Goal: Task Accomplishment & Management: Use online tool/utility

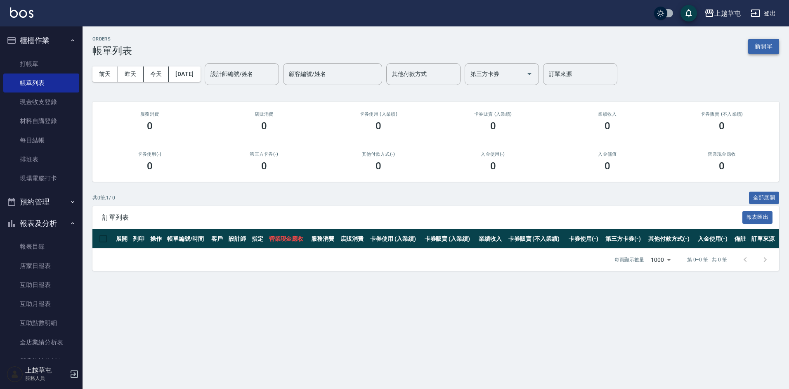
click at [768, 46] on button "新開單" at bounding box center [763, 46] width 31 height 15
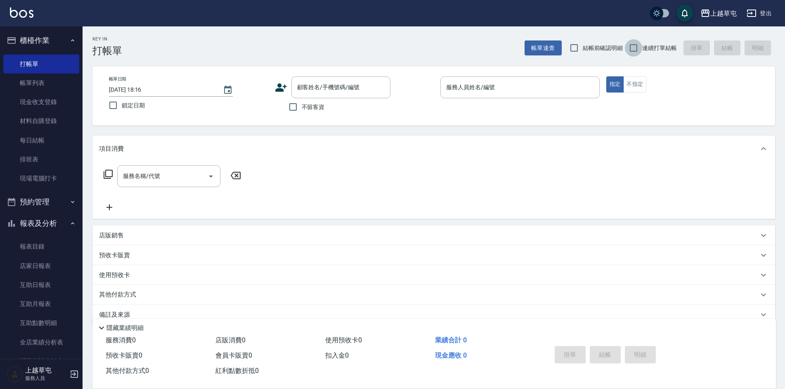
click at [632, 45] on input "連續打單結帳" at bounding box center [633, 47] width 17 height 17
checkbox input "true"
click at [295, 105] on input "不留客資" at bounding box center [292, 106] width 17 height 17
checkbox input "true"
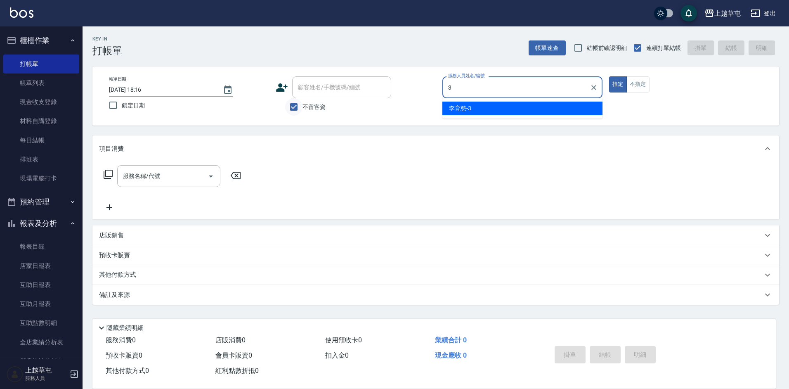
type input "[PERSON_NAME]-3"
type button "true"
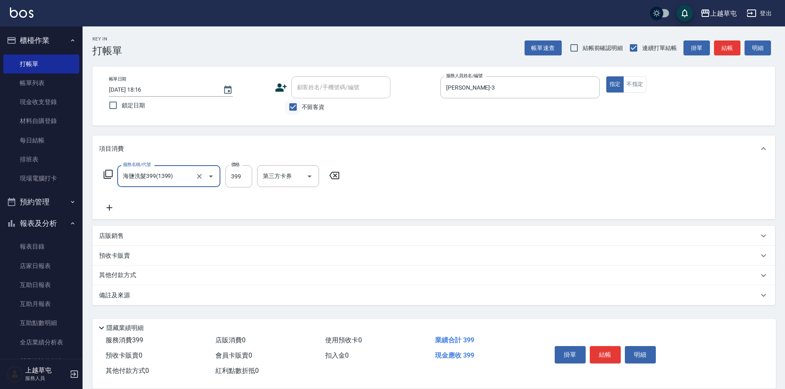
type input "海鹽洗髮399(1399)"
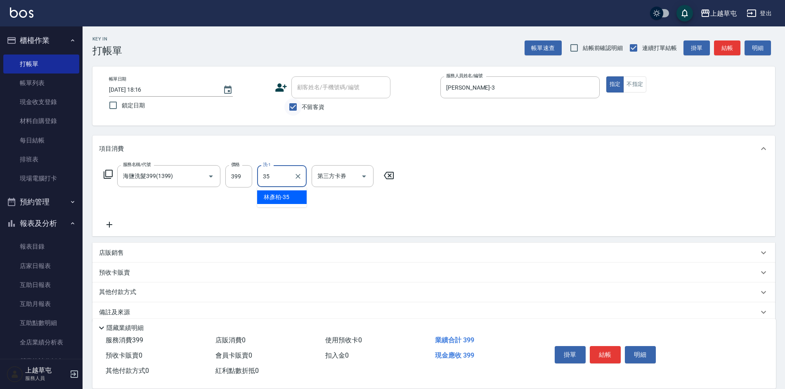
type input "[PERSON_NAME]-35"
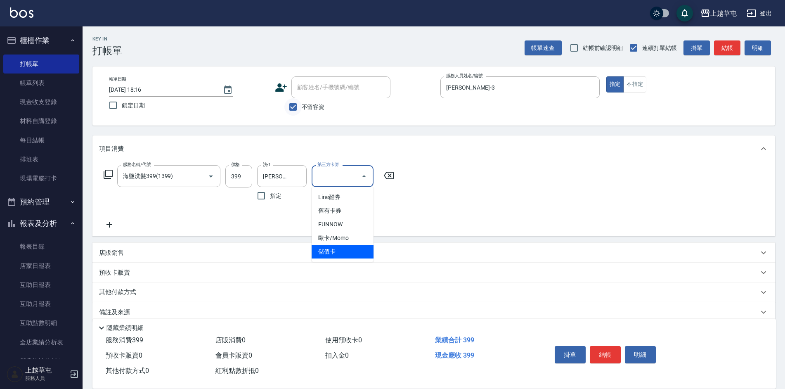
type input "儲值卡"
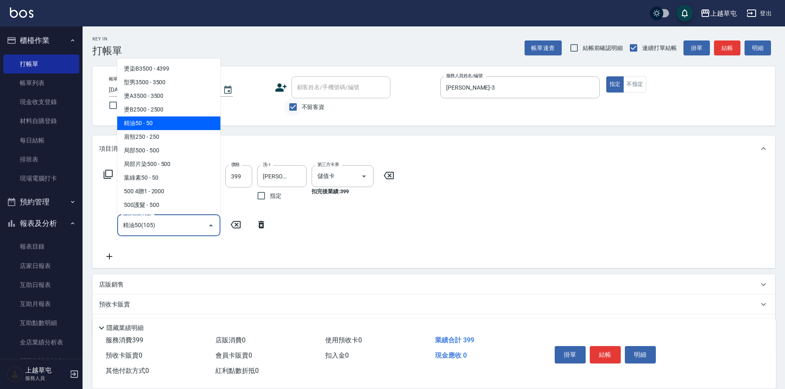
type input "精油50(105)"
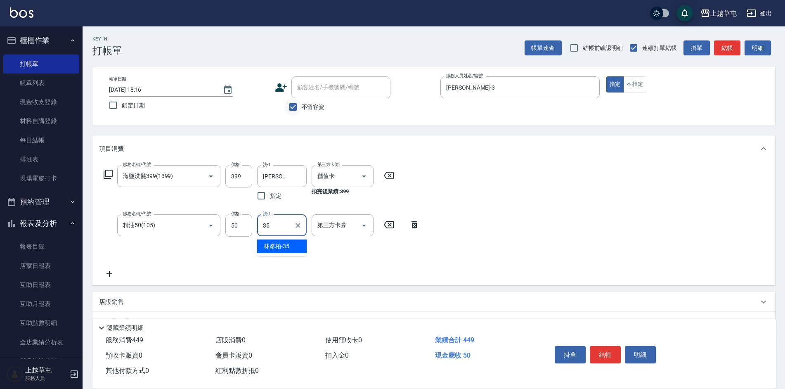
type input "[PERSON_NAME]-35"
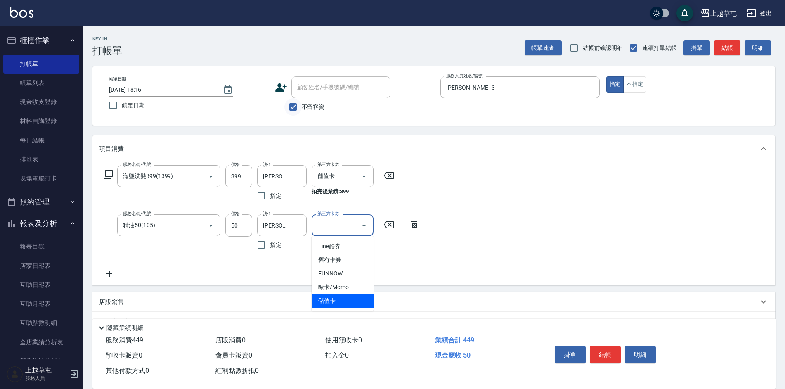
type input "儲值卡"
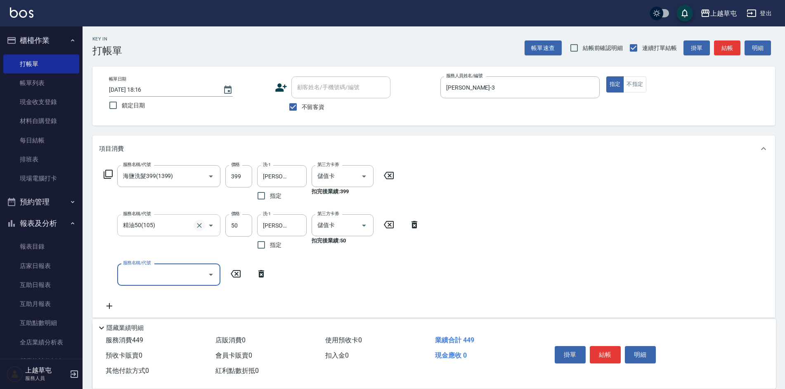
click at [197, 229] on button "Clear" at bounding box center [199, 225] width 12 height 12
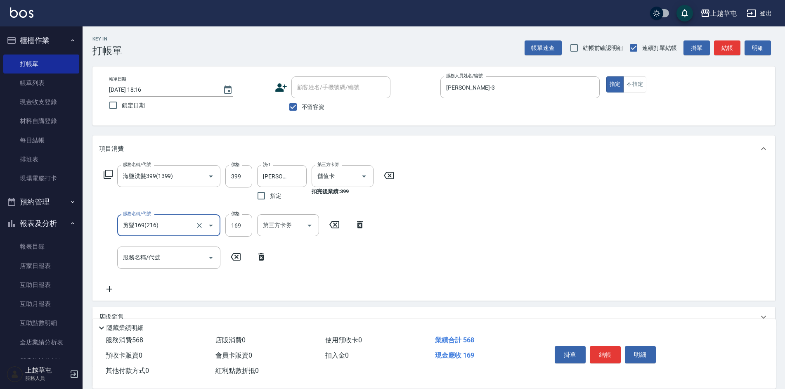
type input "剪髮169(216)"
type input "250"
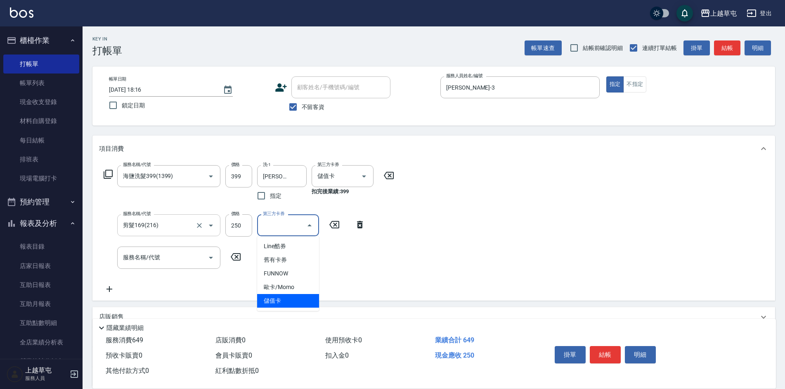
type input "儲值卡"
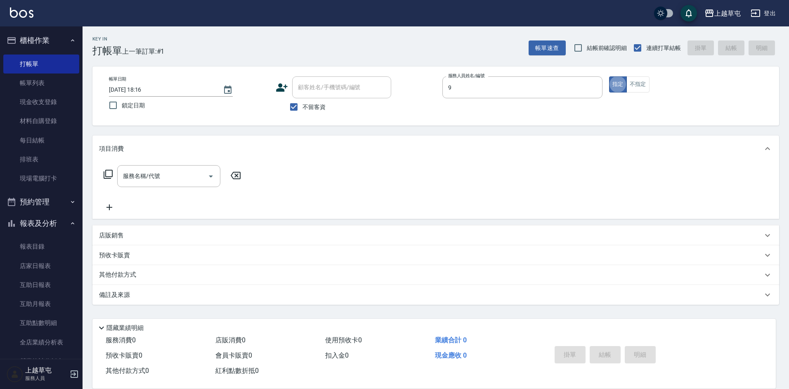
type input "[PERSON_NAME]-9"
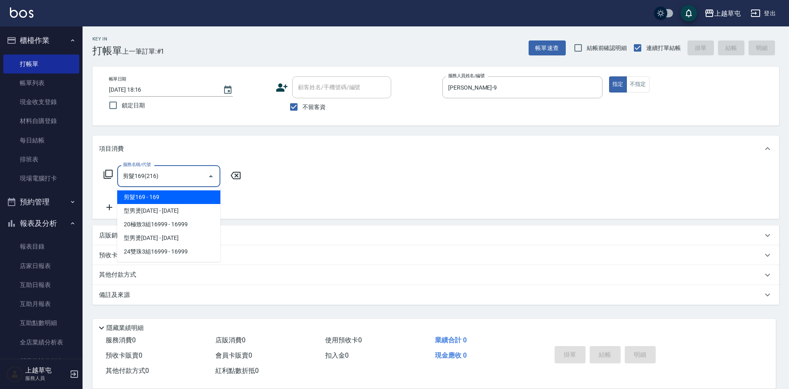
type input "剪髮169(216)"
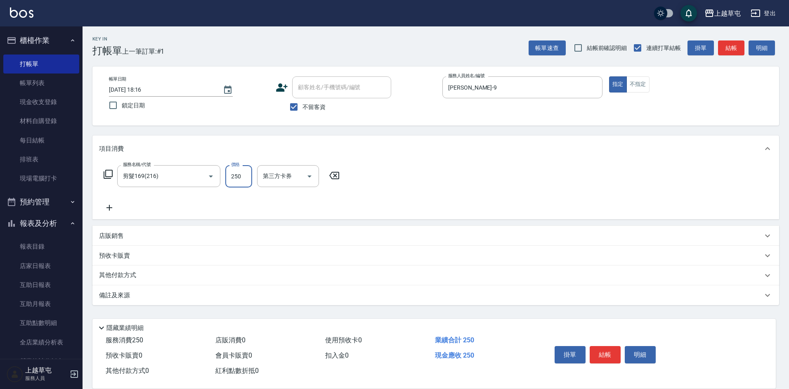
type input "250"
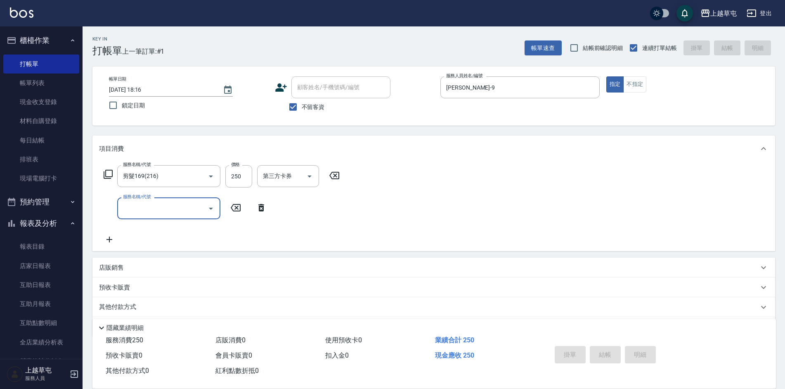
type input "[DATE] 18:17"
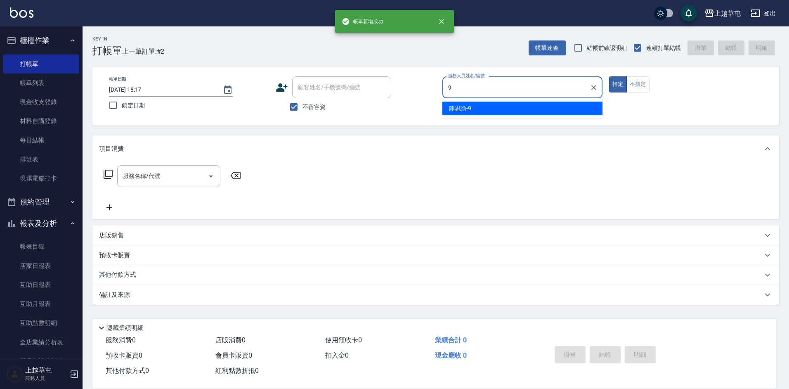
type input "[PERSON_NAME]-9"
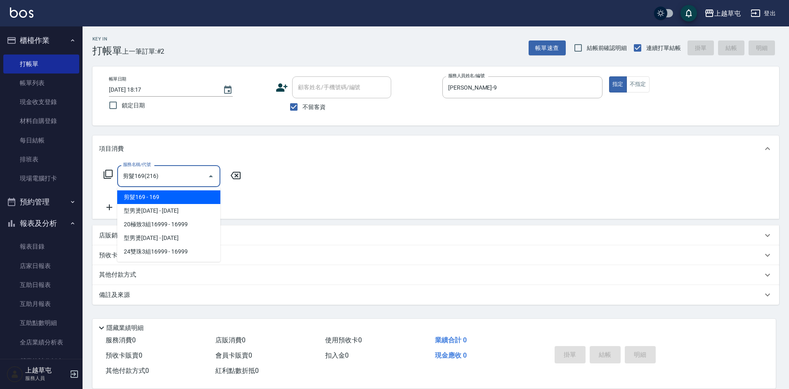
type input "+"
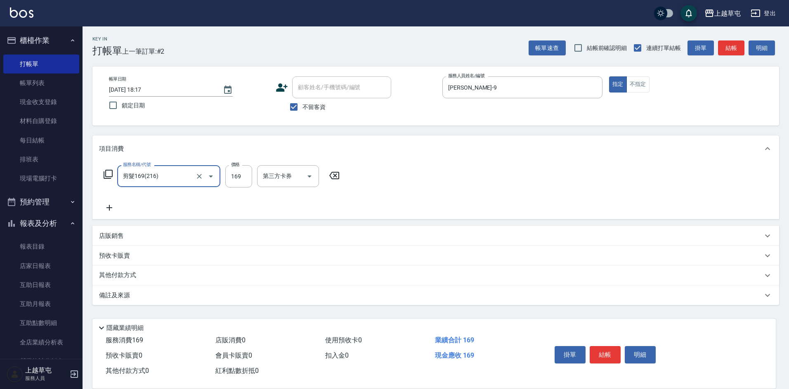
type input "剪髮169(216)"
type input "250"
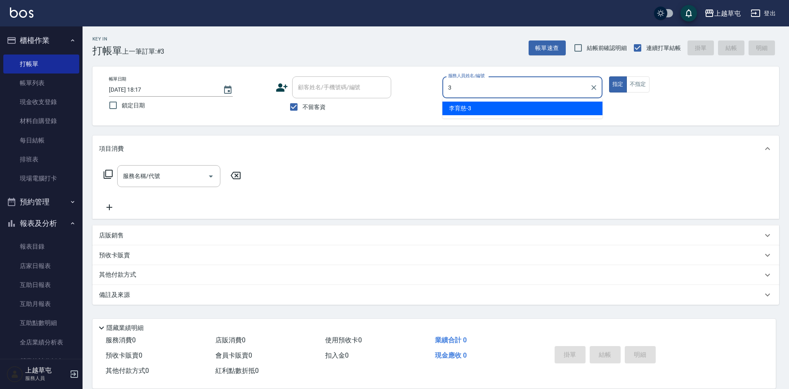
type input "[PERSON_NAME]-3"
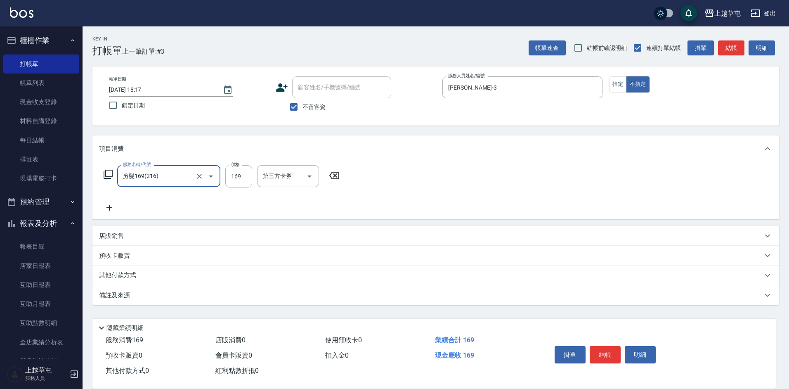
type input "剪髮169(216)"
type input "200"
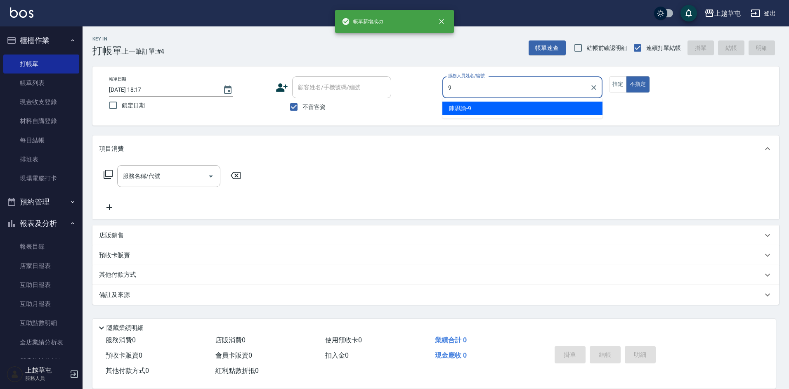
type input "[PERSON_NAME]-9"
type button "false"
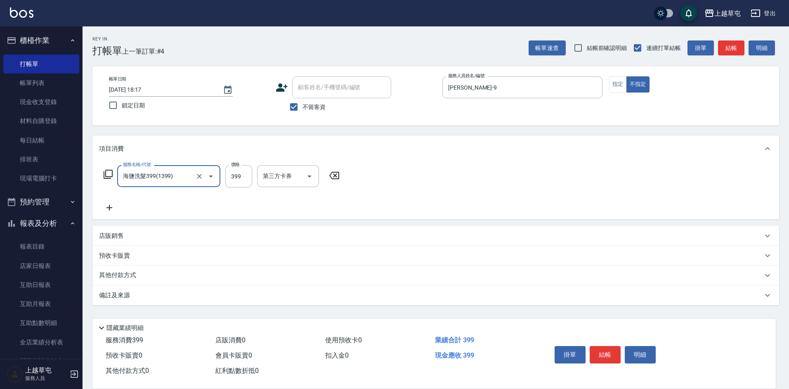
type input "海鹽洗髮399(1399)"
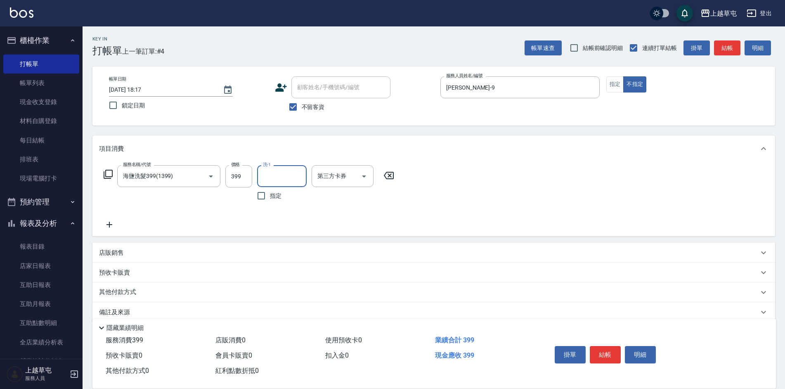
type input "3"
type input "[PERSON_NAME]-26"
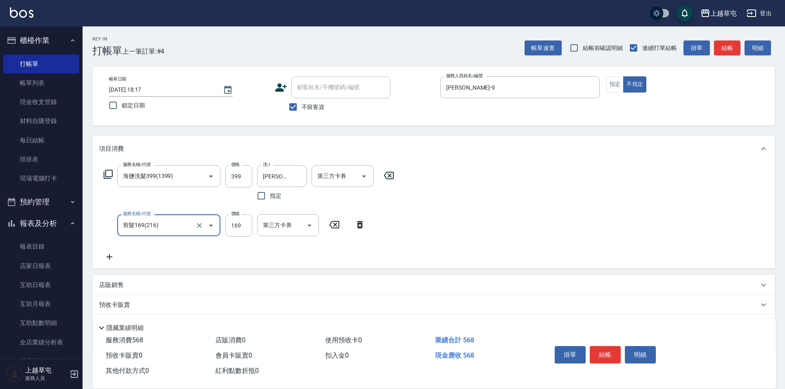
type input "剪髮169(216)"
click at [242, 226] on input "169" at bounding box center [238, 225] width 27 height 22
type input "350"
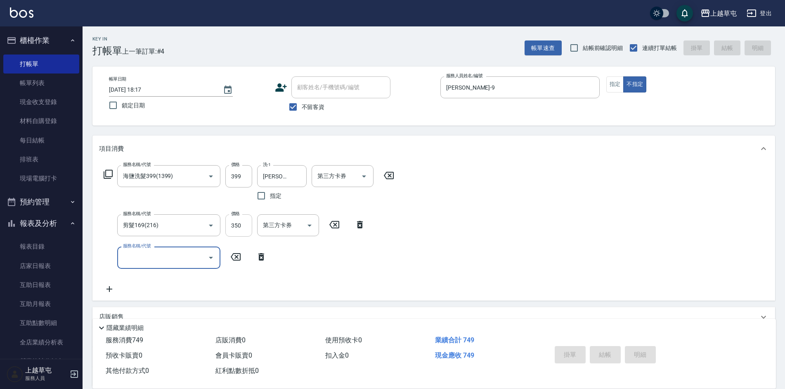
type input "[DATE] 18:19"
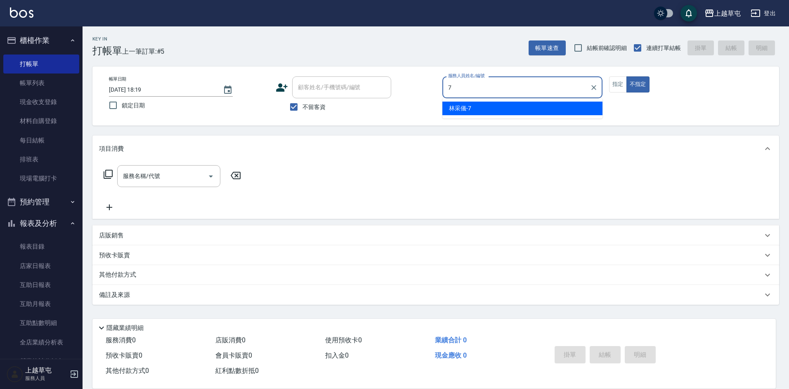
type input "[PERSON_NAME]-7"
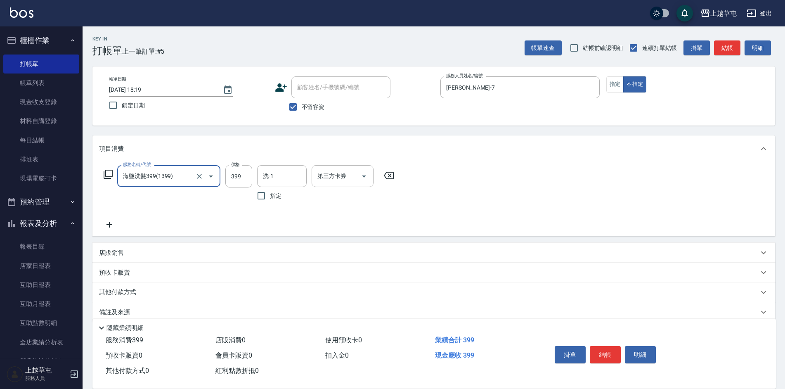
type input "海鹽洗髮399(1399)"
type input "35"
type input "[PERSON_NAME]-35"
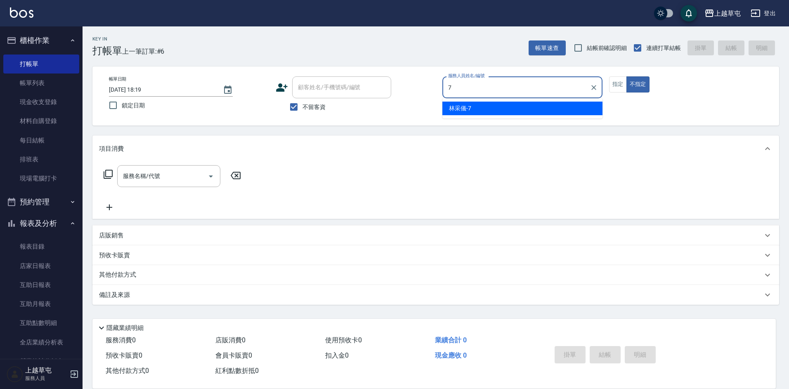
type input "[PERSON_NAME]-7"
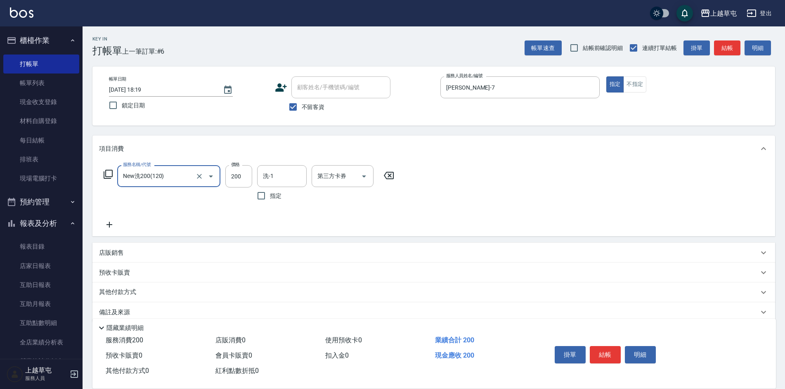
type input "New洗200(120)"
type input "[PERSON_NAME]-7"
click at [342, 176] on div "第三方卡券 第三方卡券" at bounding box center [342, 176] width 62 height 22
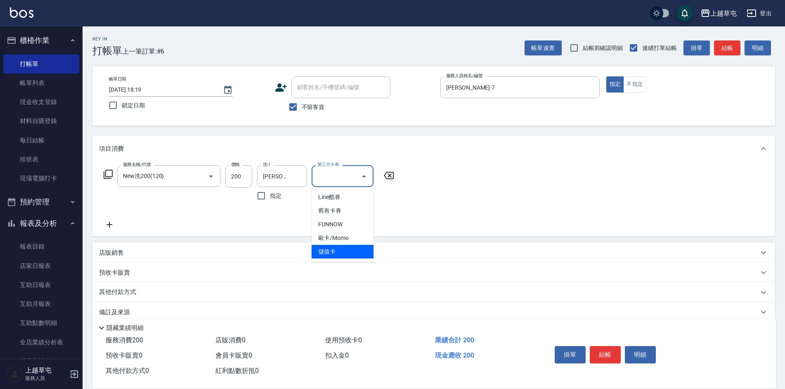
click at [348, 255] on span "儲值卡" at bounding box center [342, 252] width 62 height 14
type input "儲值卡"
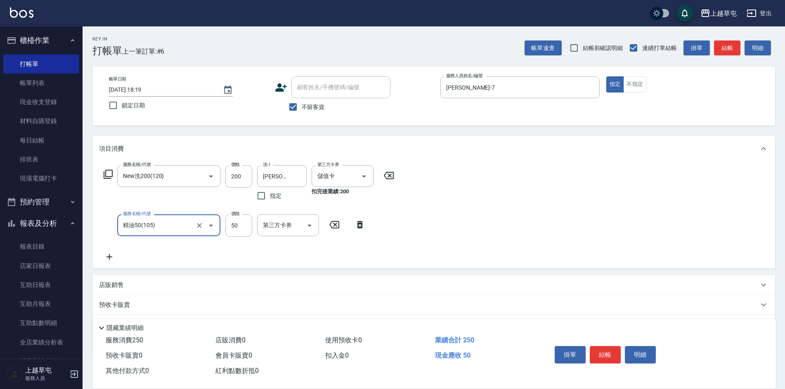
type input "精油50(105)"
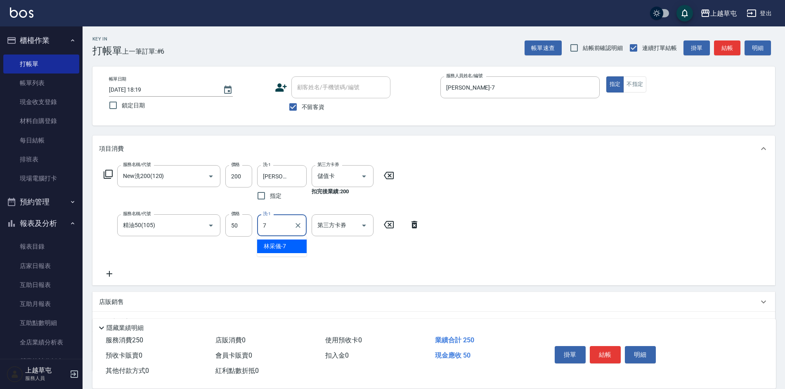
type input "[PERSON_NAME]-7"
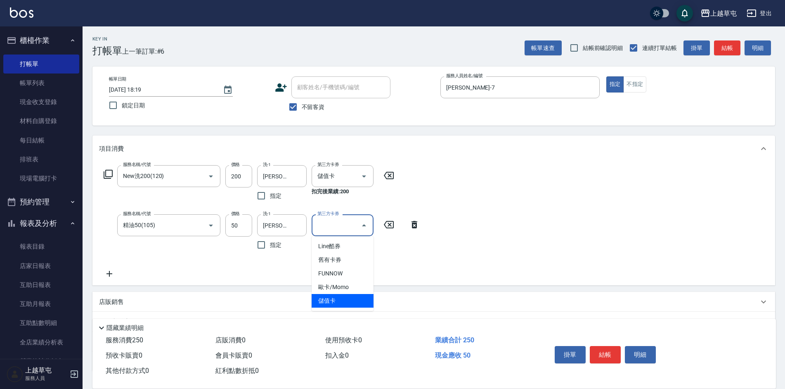
type input "儲值卡"
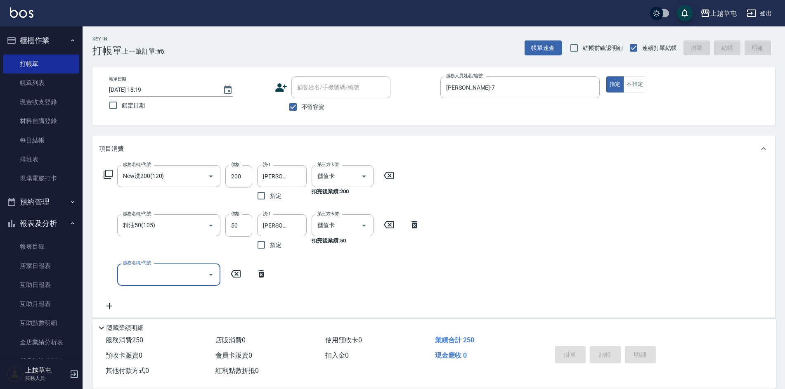
type input "[DATE] 18:21"
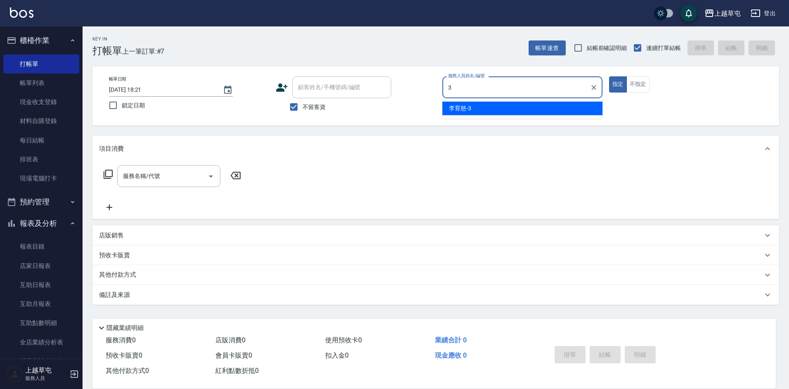
type input "[PERSON_NAME]-3"
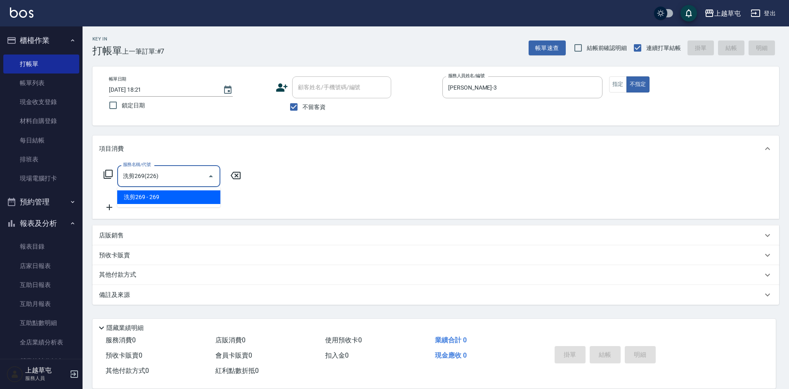
type input "洗剪269(226)"
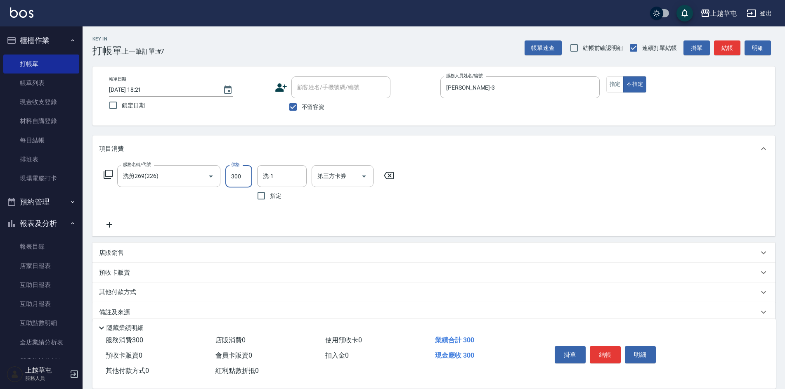
type input "300"
type input "[PERSON_NAME]-26"
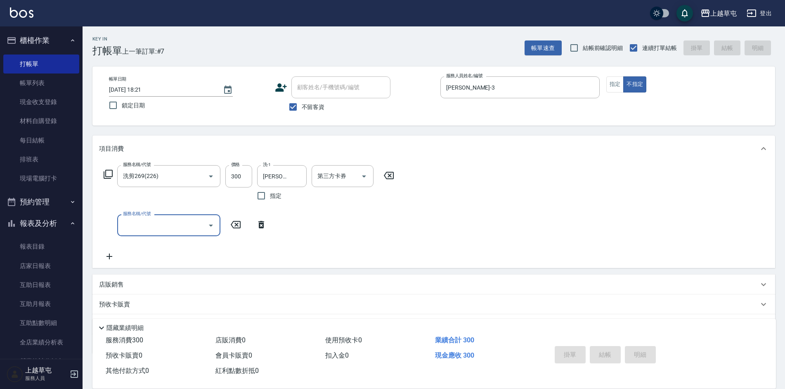
type input "[DATE] 18:22"
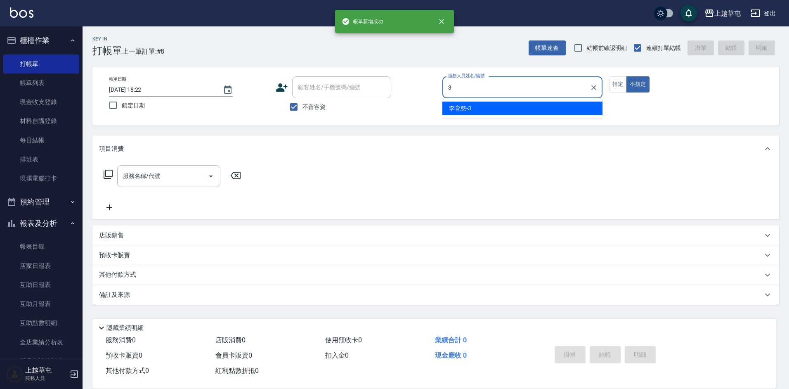
type input "[PERSON_NAME]-3"
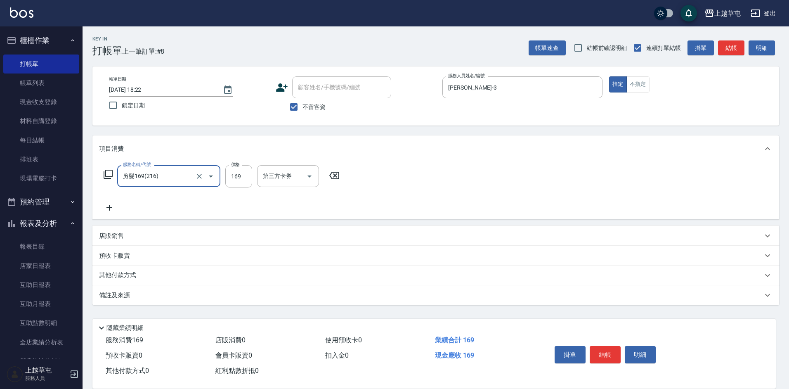
type input "剪髮169(216)"
type input "250"
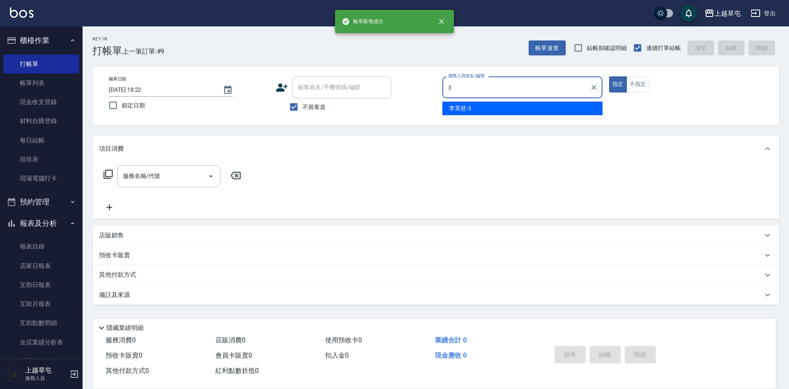
type input "[PERSON_NAME]-3"
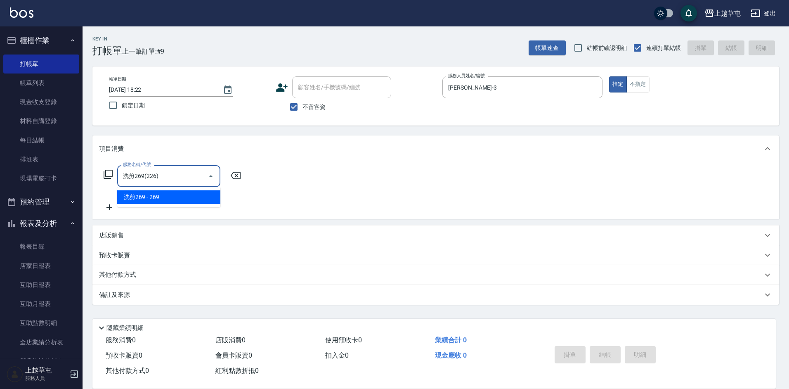
type input "洗剪269(226)"
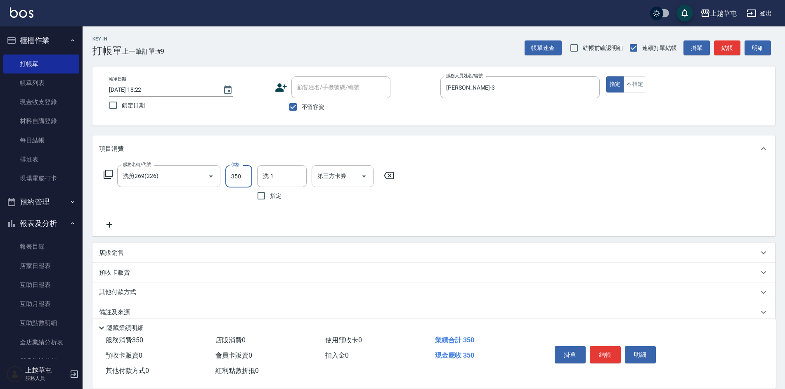
type input "350"
type input "[PERSON_NAME]-26"
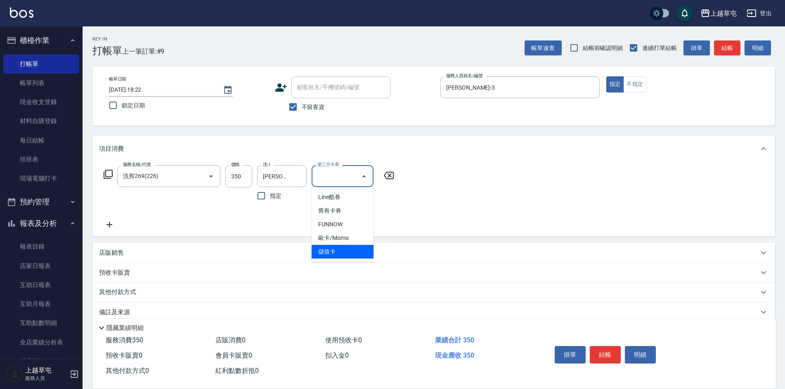
type input "儲值卡"
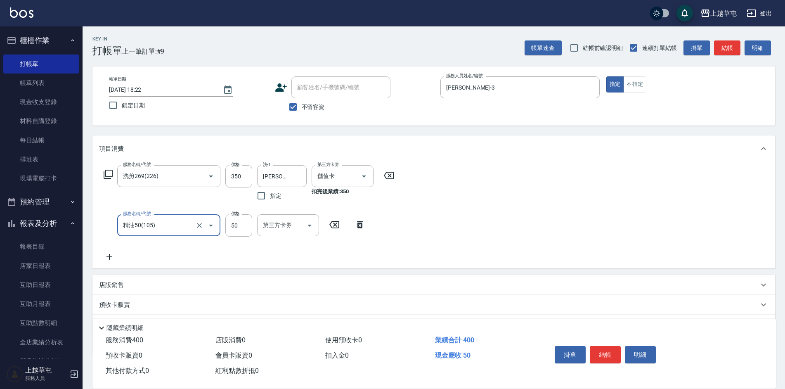
type input "精油50(105)"
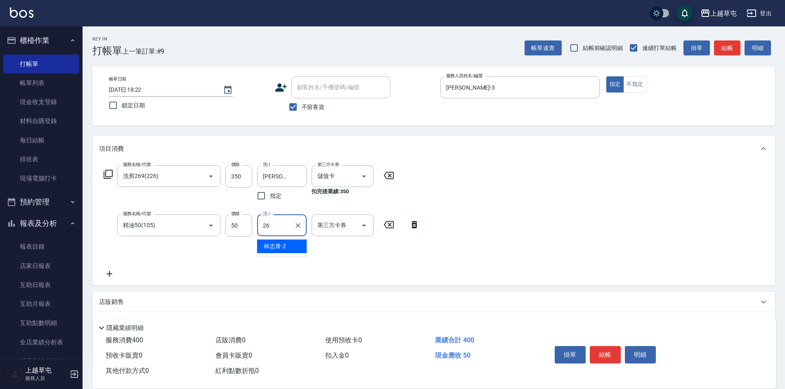
type input "[PERSON_NAME]-26"
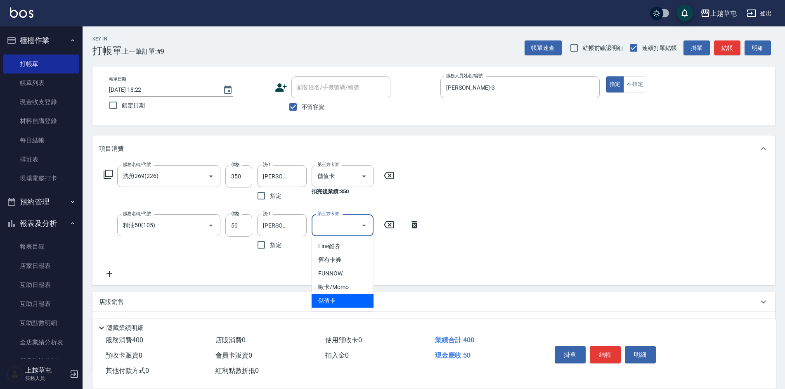
type input "儲值卡"
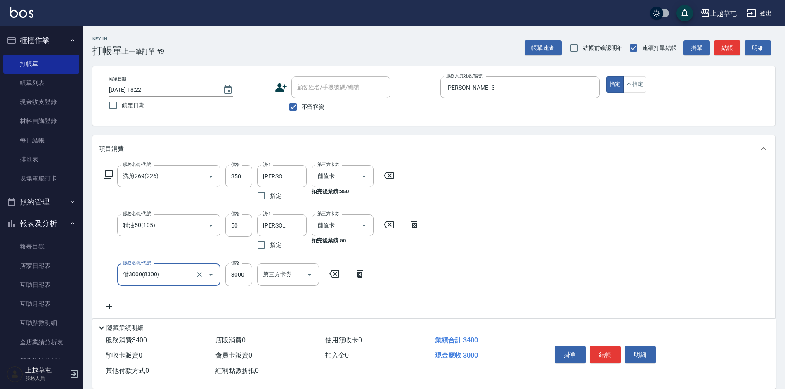
type input "儲3000(8300)"
type input "2000"
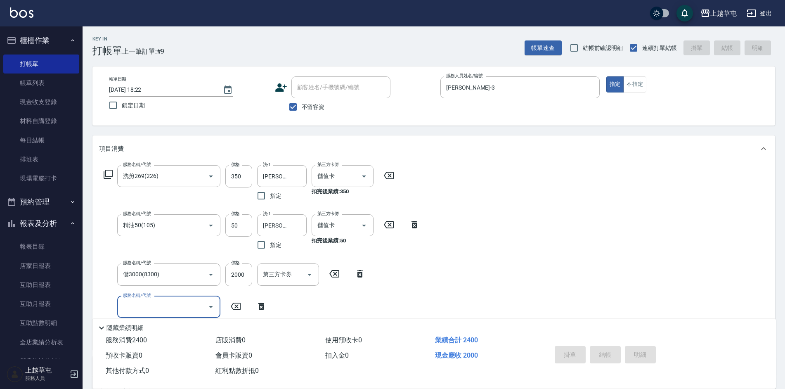
type input "[DATE] 18:23"
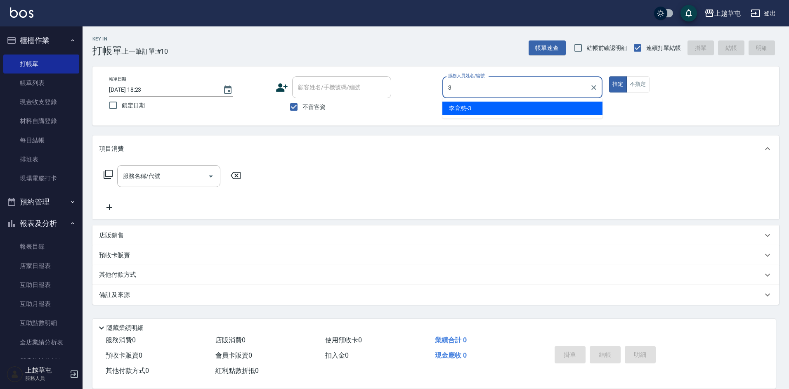
type input "[PERSON_NAME]-3"
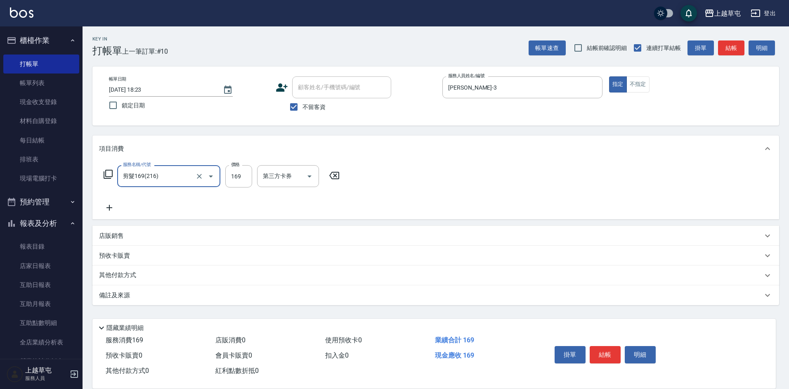
type input "剪髮169(216)"
type input "550"
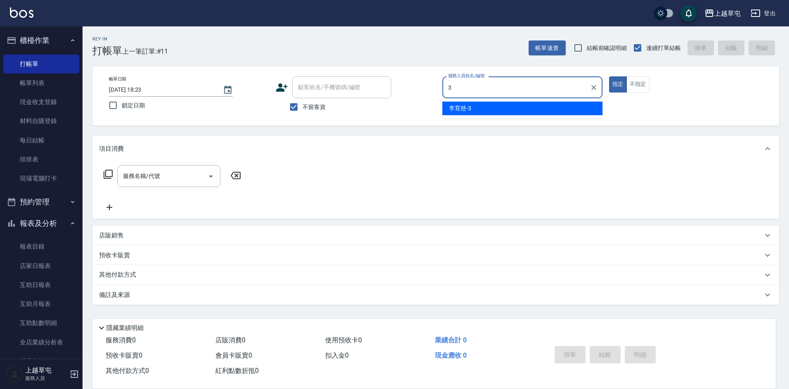
type input "[PERSON_NAME]-3"
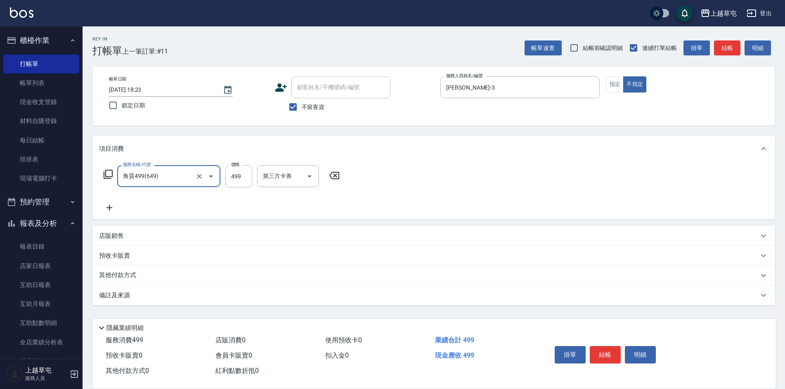
type input "角質499(649)"
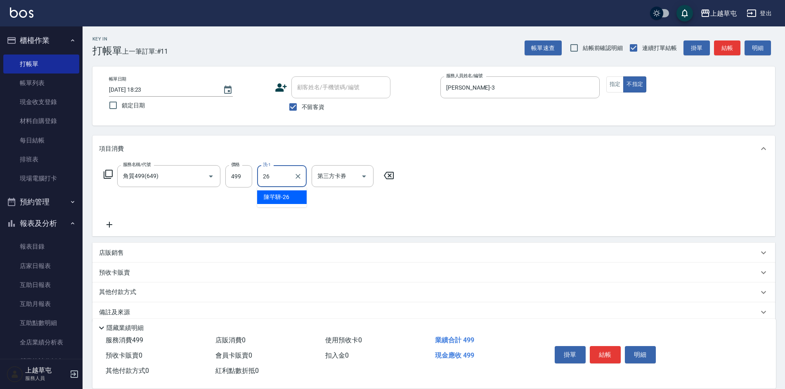
type input "[PERSON_NAME]-26"
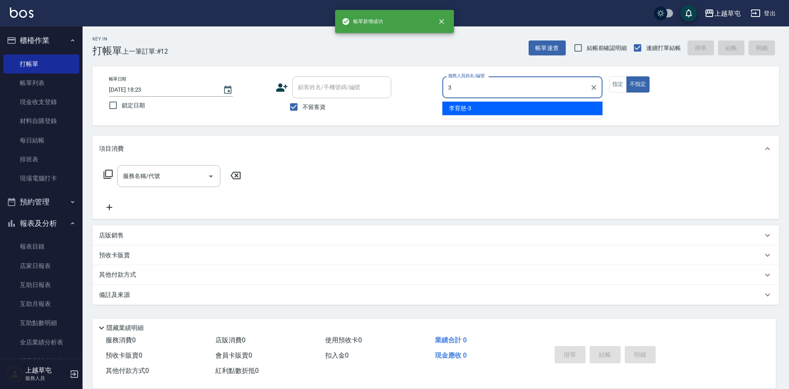
type input "[PERSON_NAME]-3"
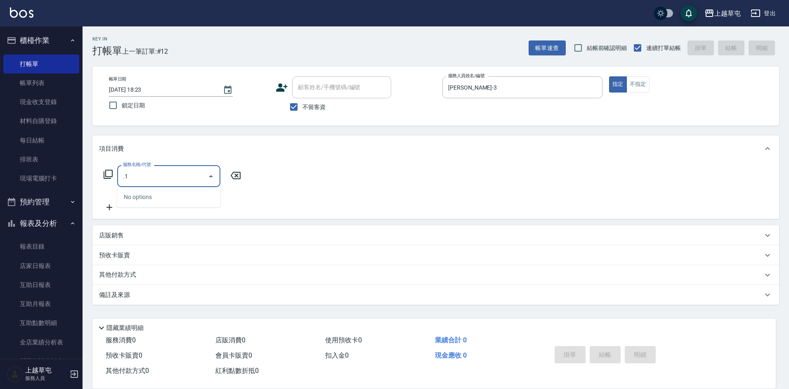
type input "."
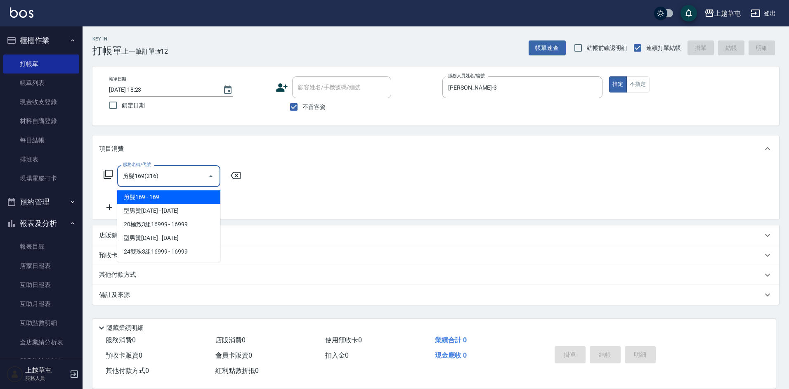
type input "剪髮169(216)"
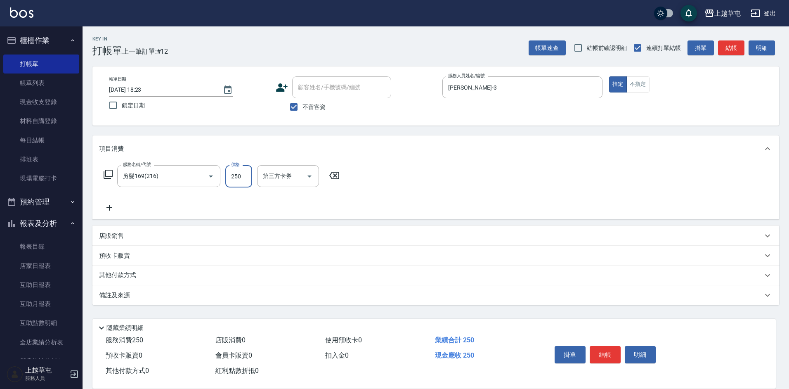
type input "250"
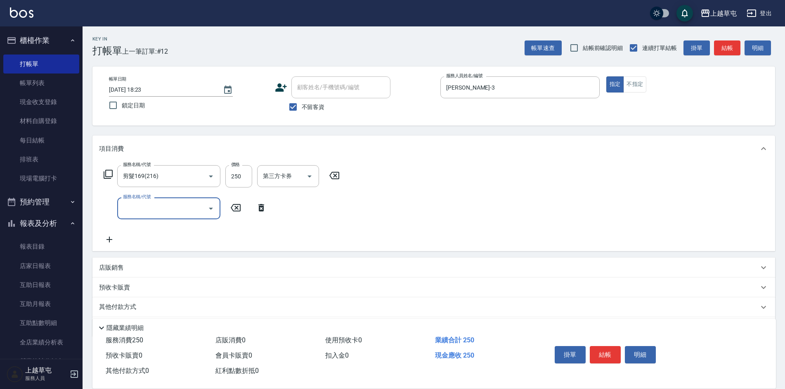
scroll to position [27, 0]
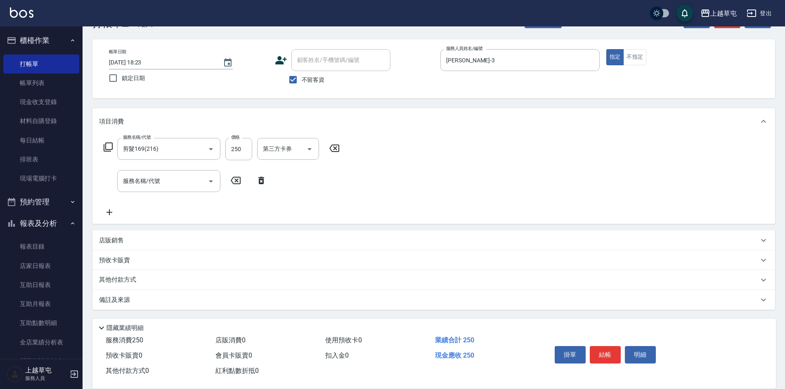
click at [120, 240] on p "店販銷售" at bounding box center [111, 240] width 25 height 9
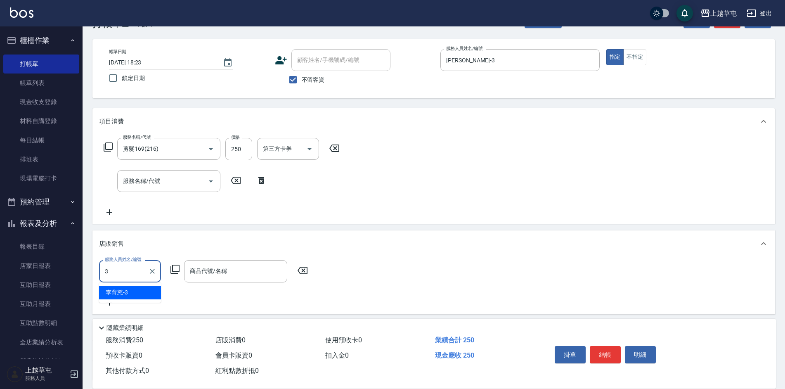
type input "[PERSON_NAME]-3"
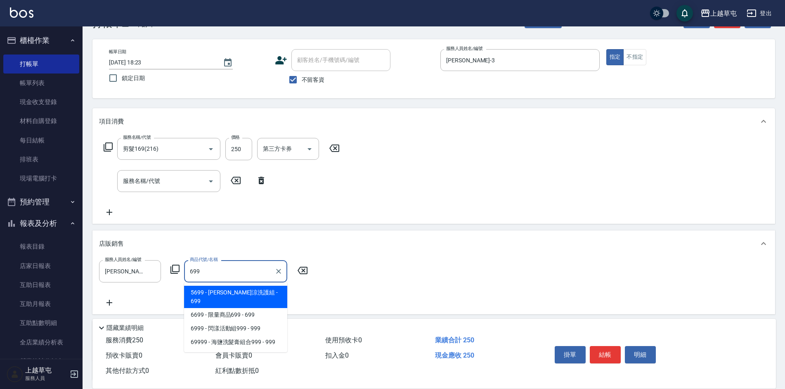
type input "水水沁涼洗護組"
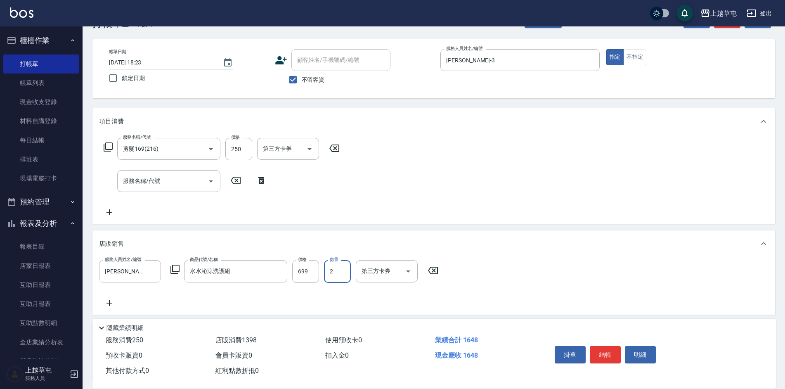
type input "2"
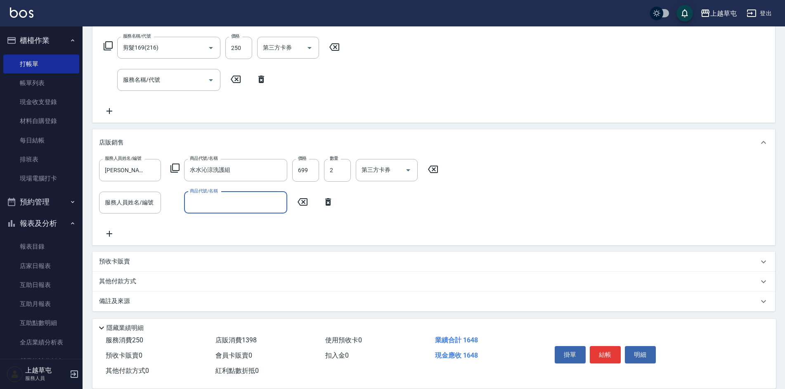
scroll to position [130, 0]
click at [120, 285] on div "其他付款方式" at bounding box center [433, 280] width 682 height 20
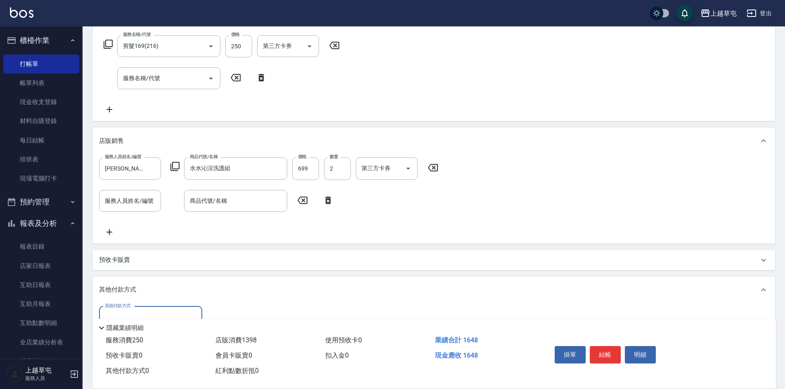
scroll to position [0, 0]
type input "儲值卡"
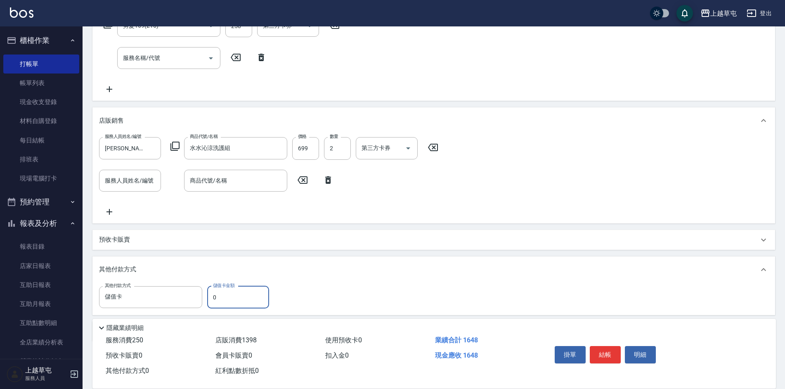
scroll to position [182, 0]
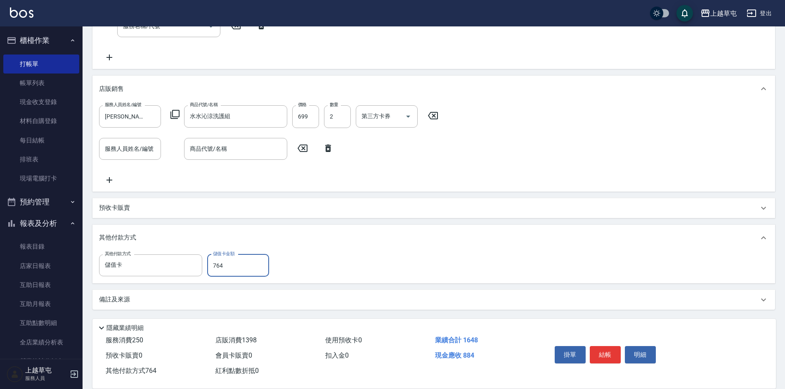
type input "764"
type input "[DATE] 18:24"
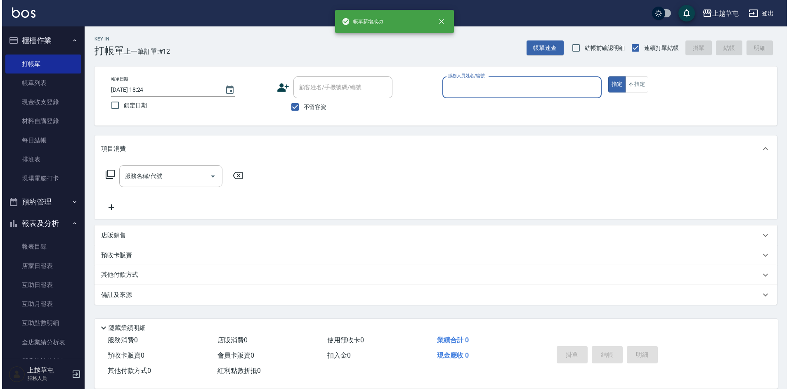
scroll to position [0, 0]
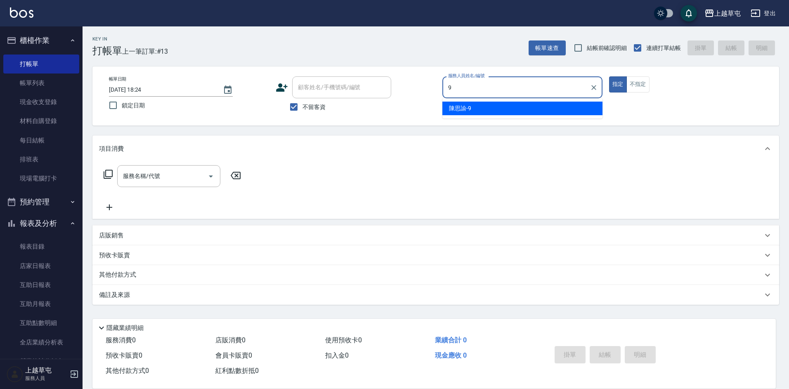
type input "[PERSON_NAME]-9"
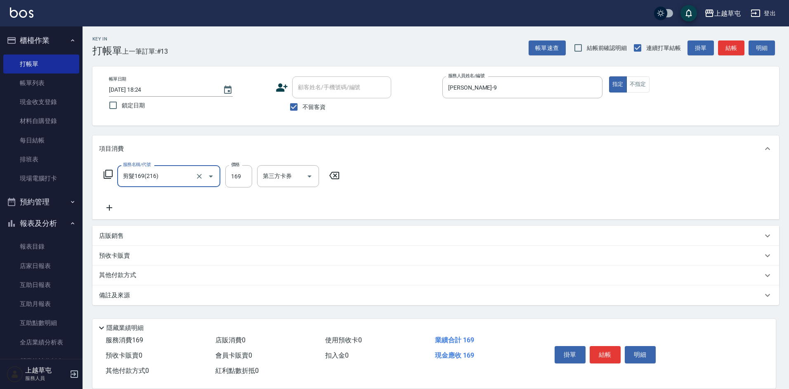
type input "剪髮169(216)"
type input "350"
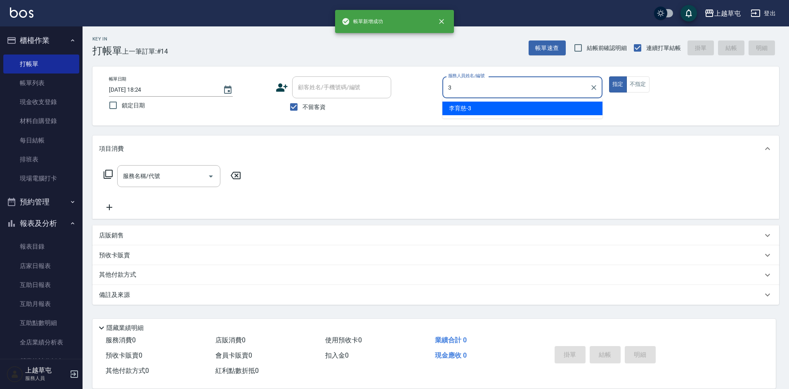
type input "[PERSON_NAME]-3"
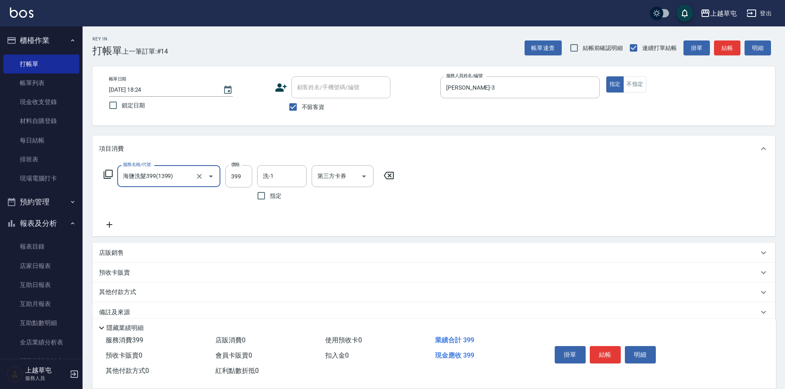
type input "海鹽洗髮399(1399)"
type input "[PERSON_NAME]-35"
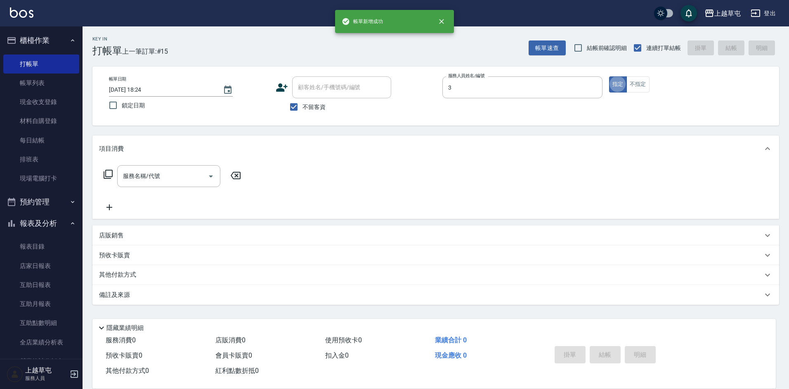
type input "[PERSON_NAME]-3"
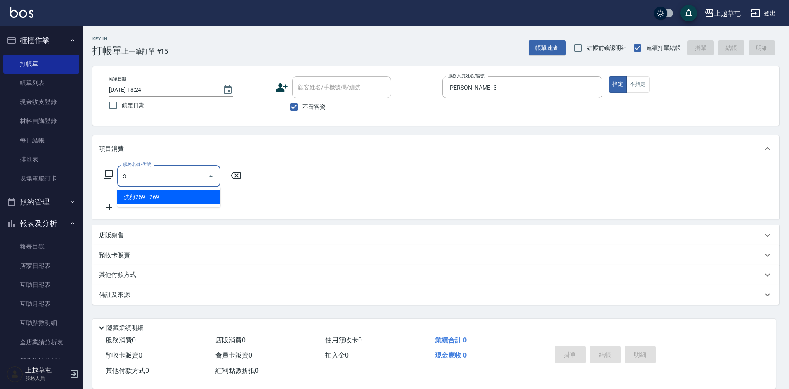
type input "燙染B3500(02)"
type input "洗剪269(226)"
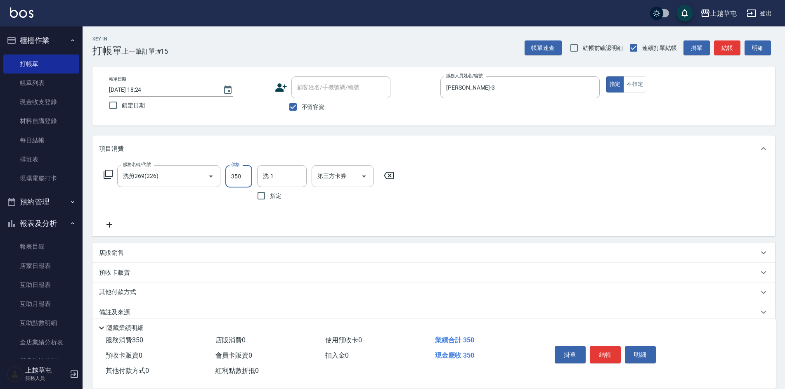
type input "350"
type input "[PERSON_NAME]-3"
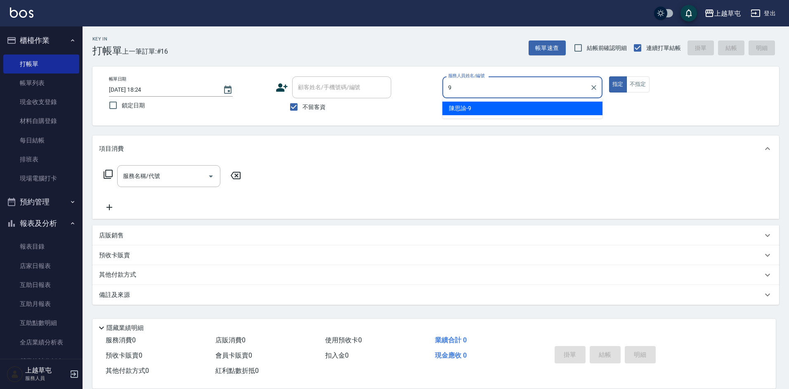
type input "[PERSON_NAME]-9"
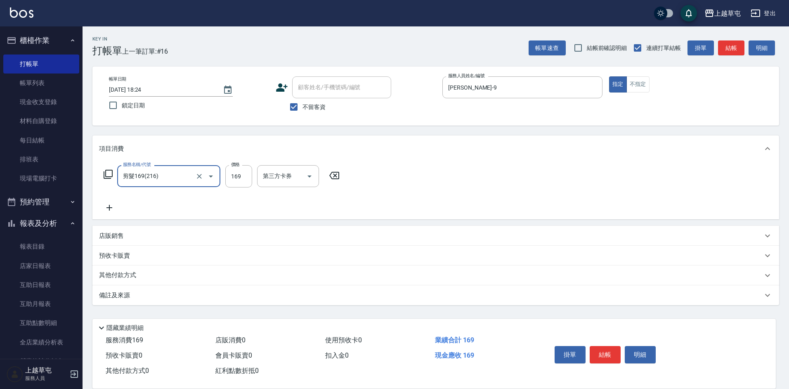
type input "剪髮169(216)"
type input "200"
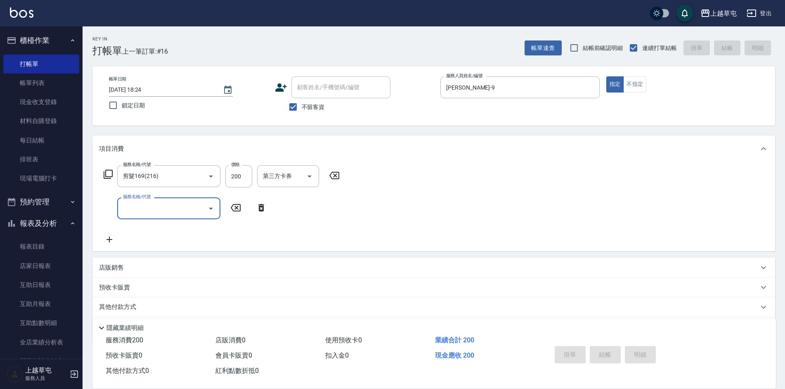
type input "[DATE] 18:25"
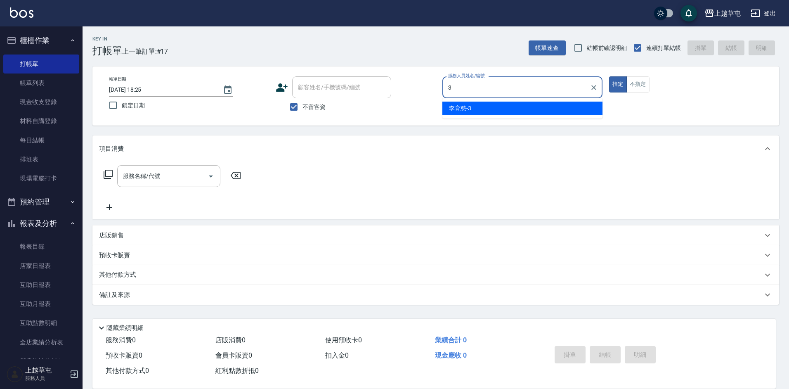
type input "[PERSON_NAME]-3"
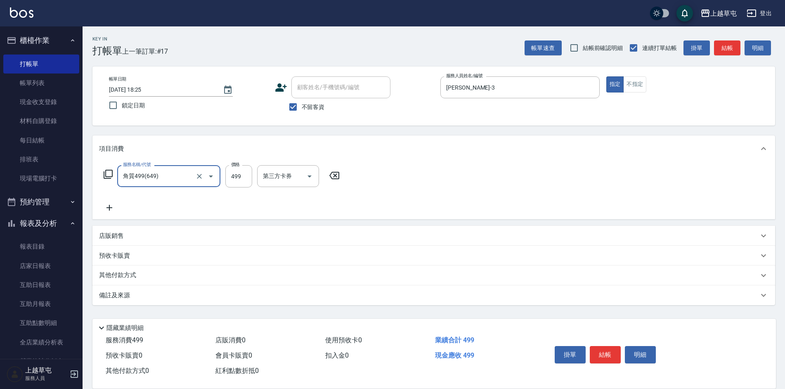
type input "角質499(649)"
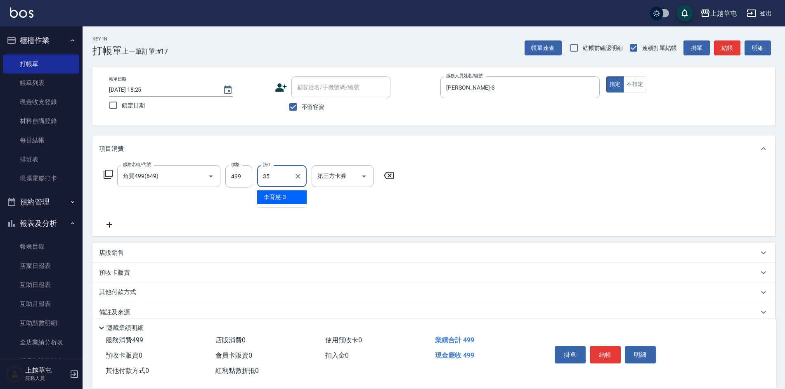
type input "[PERSON_NAME]-35"
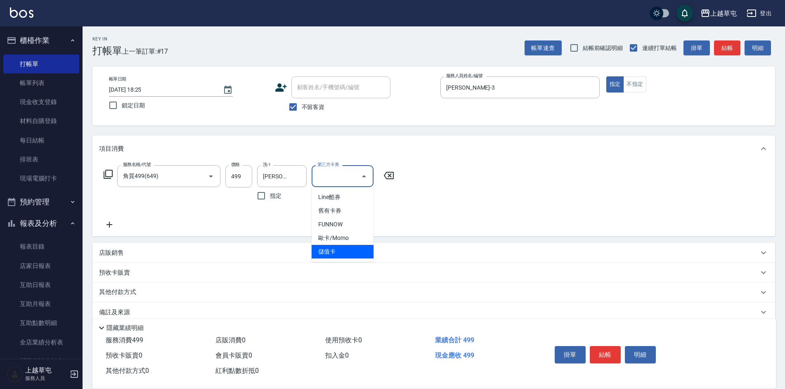
type input "儲值卡"
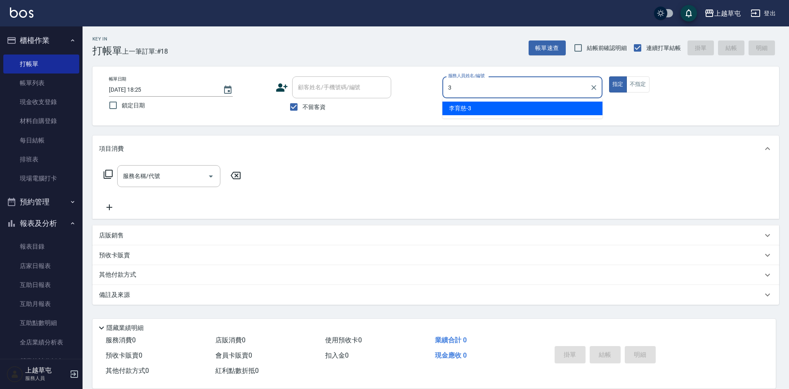
type input "[PERSON_NAME]-3"
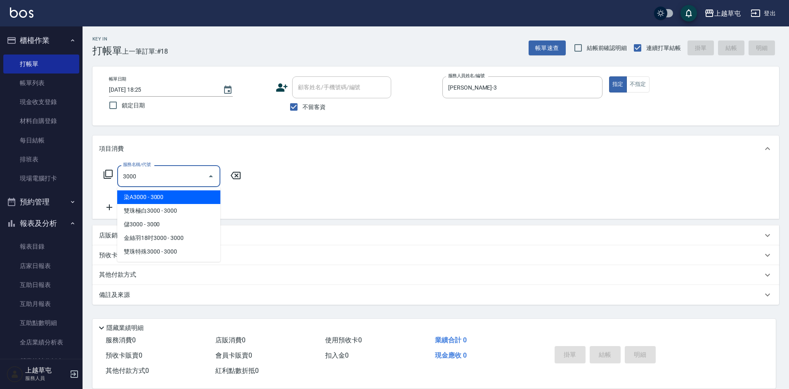
type input "染A3000(41)"
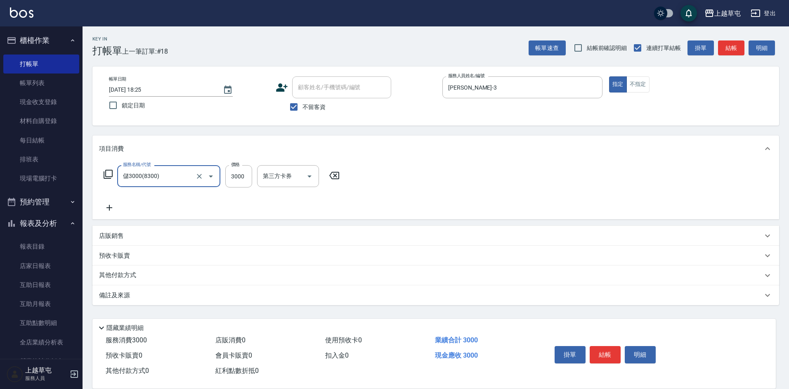
type input "儲3000(8300)"
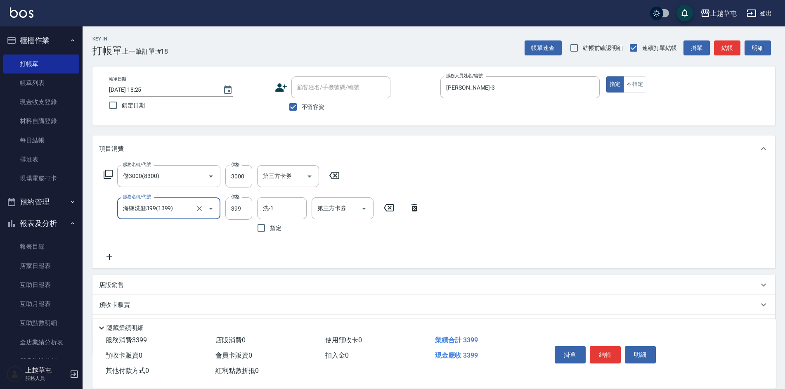
type input "海鹽洗髮399(1399)"
type input "[PERSON_NAME]-26"
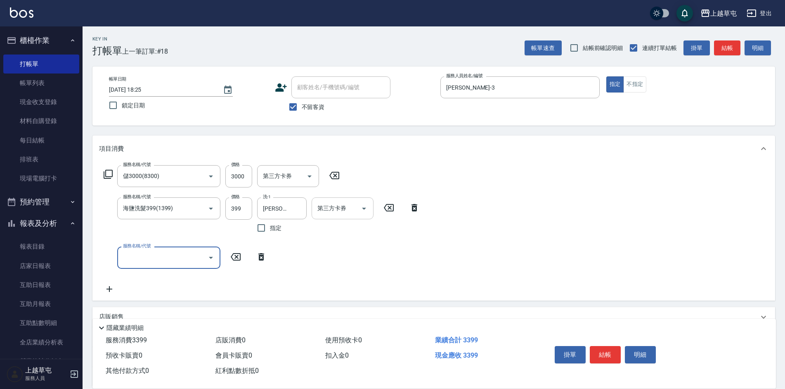
click at [331, 205] on div "第三方卡券 第三方卡券" at bounding box center [342, 208] width 62 height 22
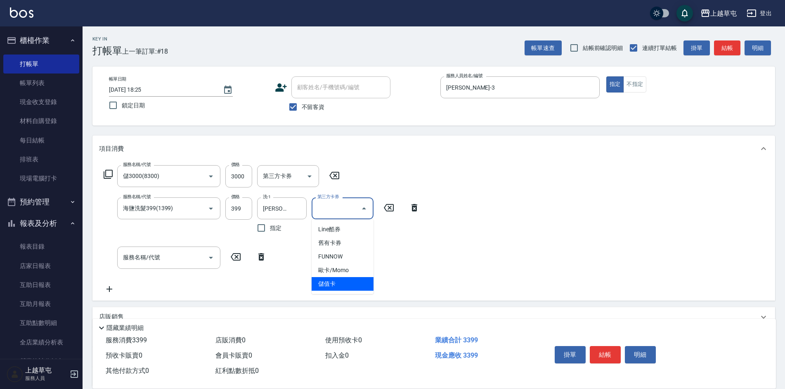
click at [344, 287] on span "儲值卡" at bounding box center [342, 284] width 62 height 14
type input "儲值卡"
click at [139, 256] on input "服務名稱/代號" at bounding box center [162, 257] width 83 height 14
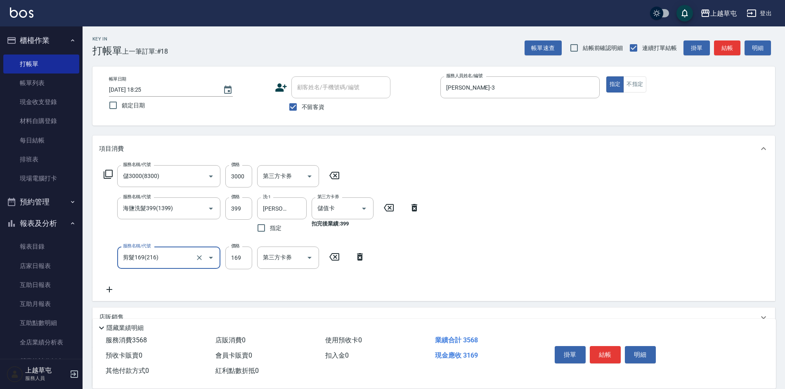
type input "剪髮169(216)"
type input "250"
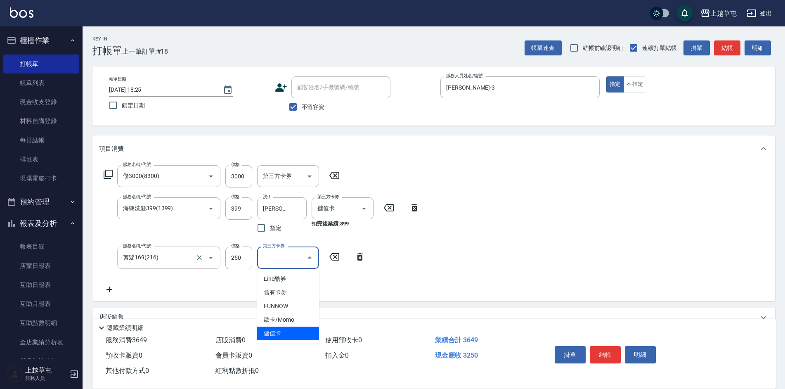
type input "儲值卡"
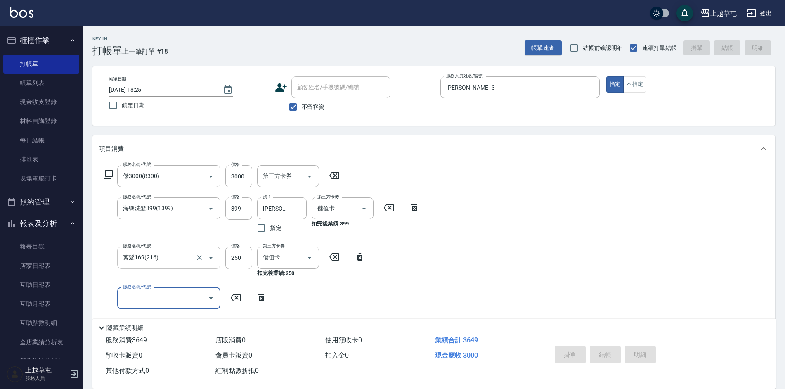
type input "[DATE] 18:28"
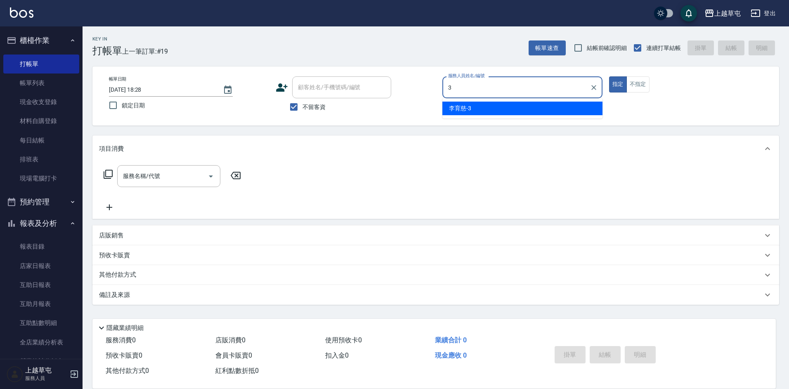
type input "[PERSON_NAME]-3"
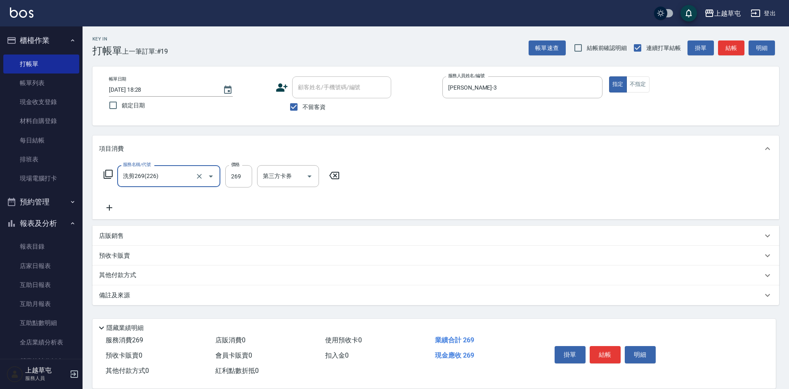
type input "洗剪269(226)"
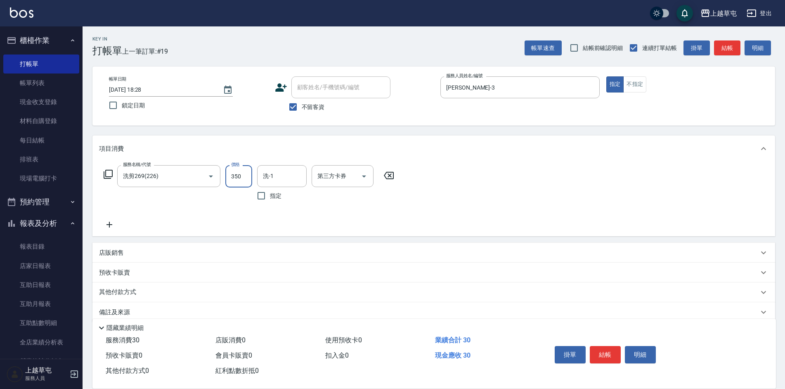
type input "350"
type input "26+"
click at [287, 178] on input "洗-1" at bounding box center [282, 176] width 42 height 14
type input "[PERSON_NAME]-26"
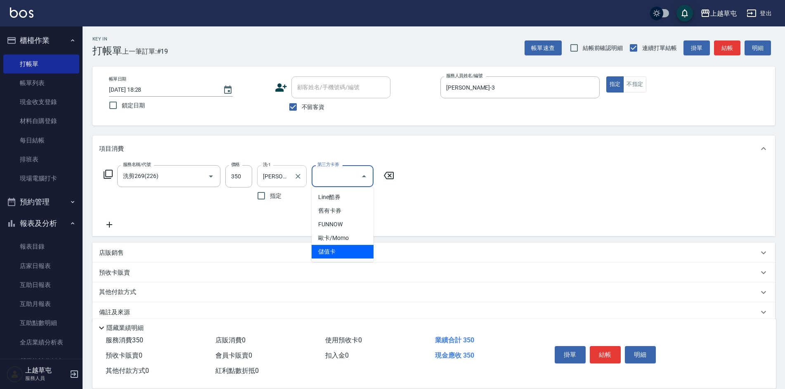
type input "儲值卡"
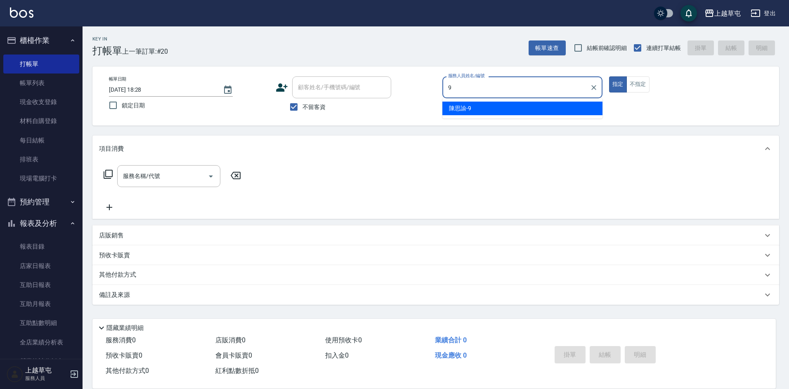
type input "[PERSON_NAME]-9"
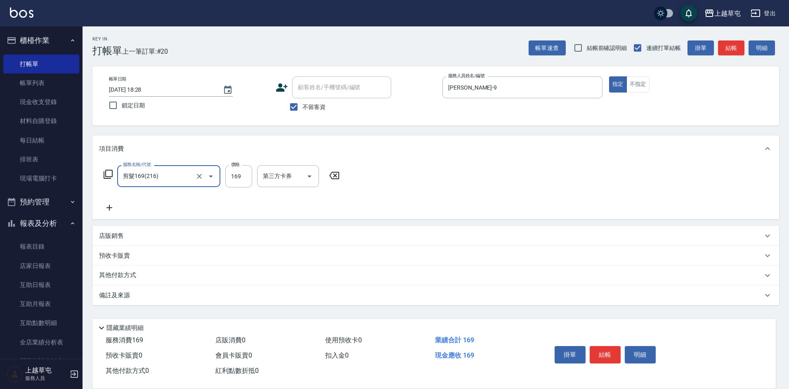
type input "剪髮169(216)"
type input "350"
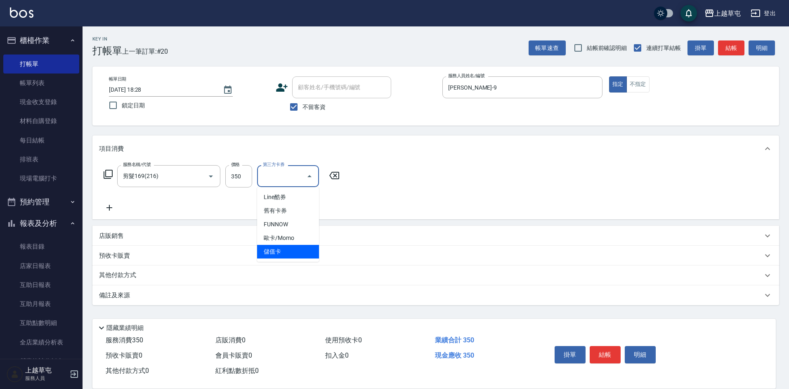
type input "儲值卡"
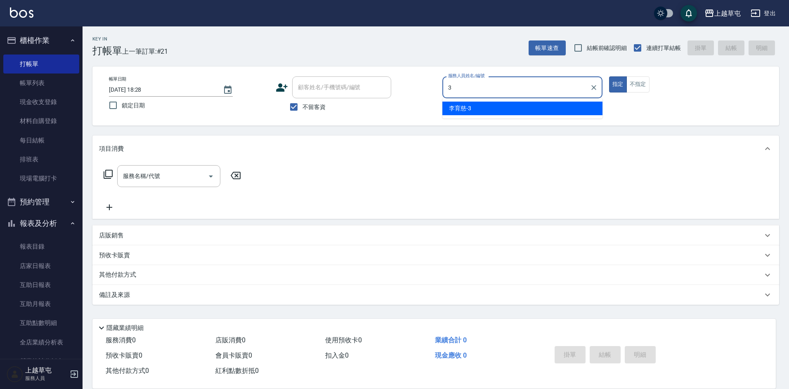
type input "[PERSON_NAME]-3"
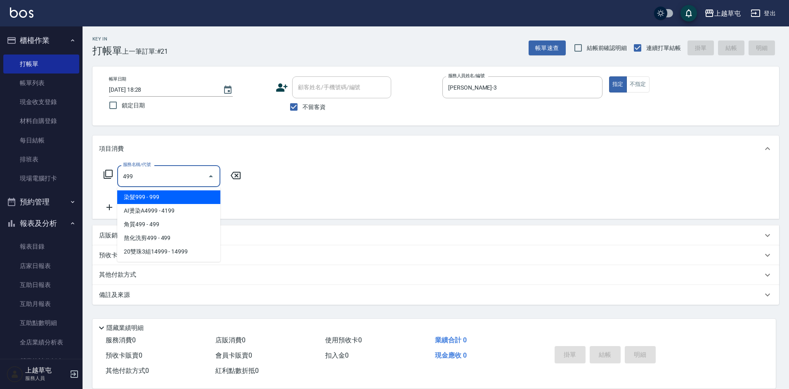
type input "499"
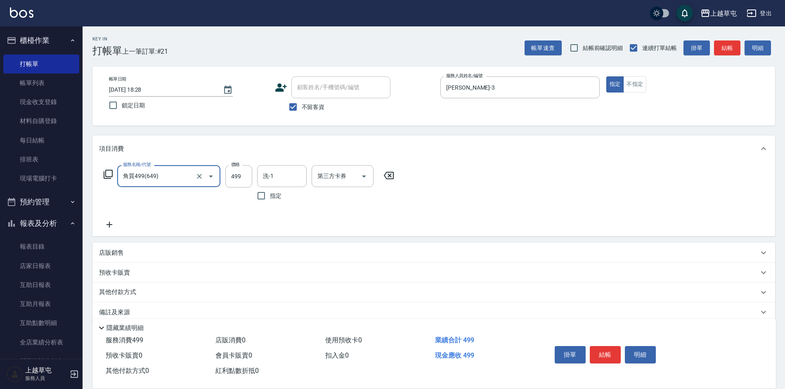
type input "角質499(649)"
type input "[PERSON_NAME]-26"
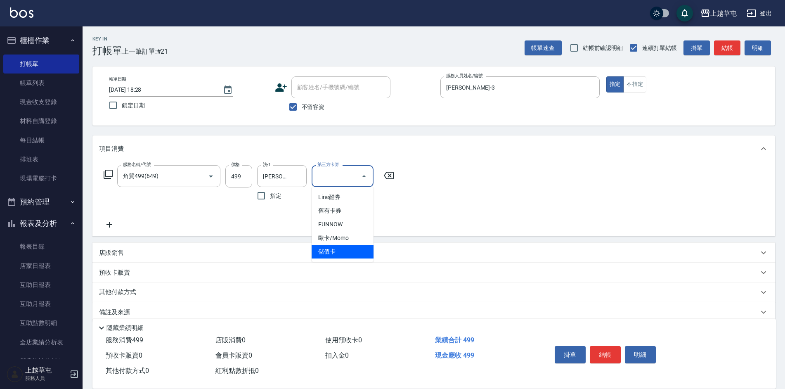
type input "儲值卡"
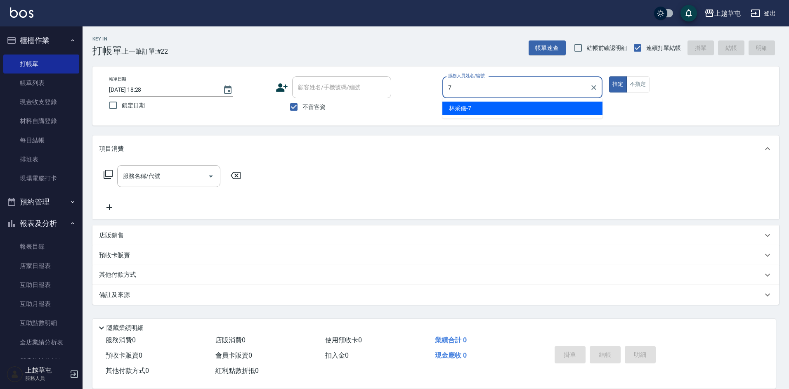
type input "[PERSON_NAME]-7"
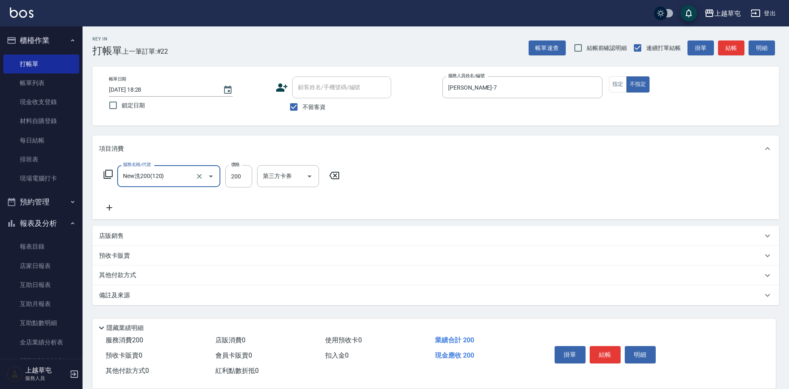
type input "New洗200(120)"
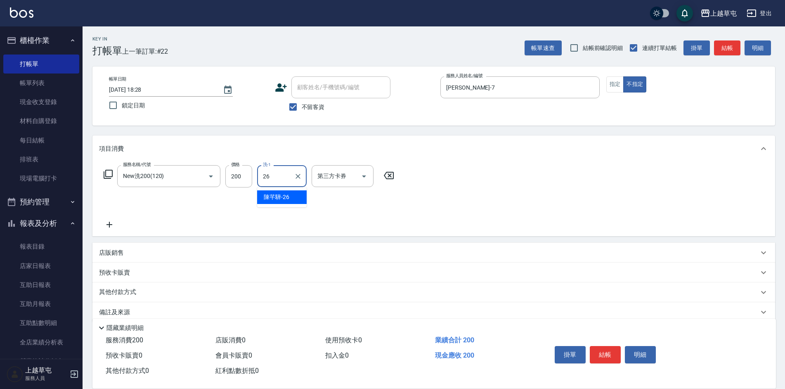
type input "[PERSON_NAME]-26"
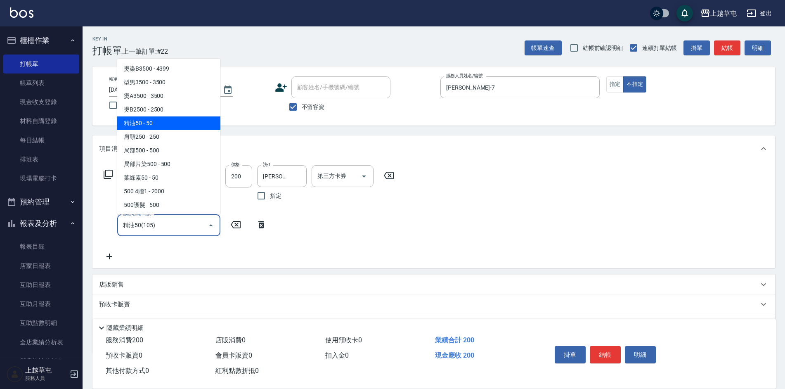
type input "精油50(105)"
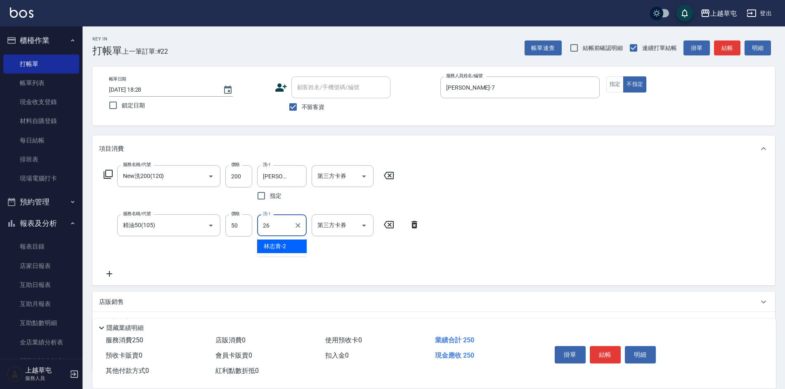
type input "[PERSON_NAME]-26"
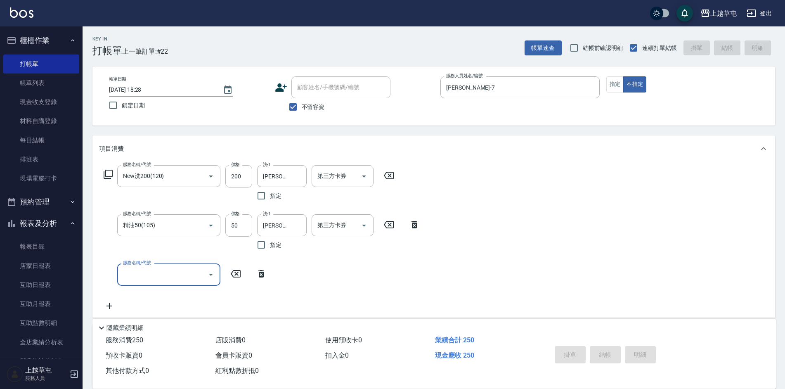
type input "[DATE] 18:29"
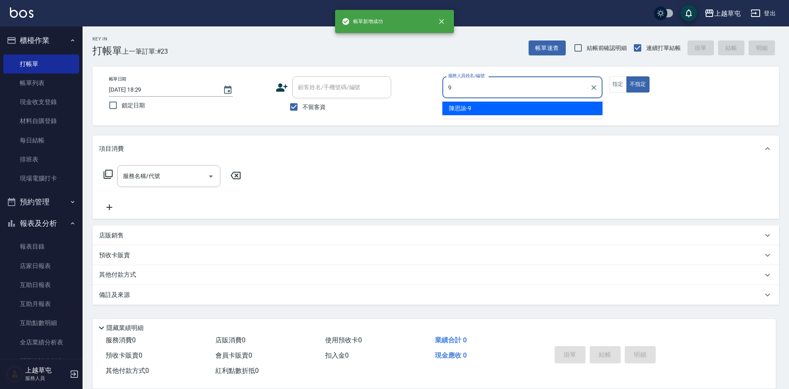
type input "[PERSON_NAME]-9"
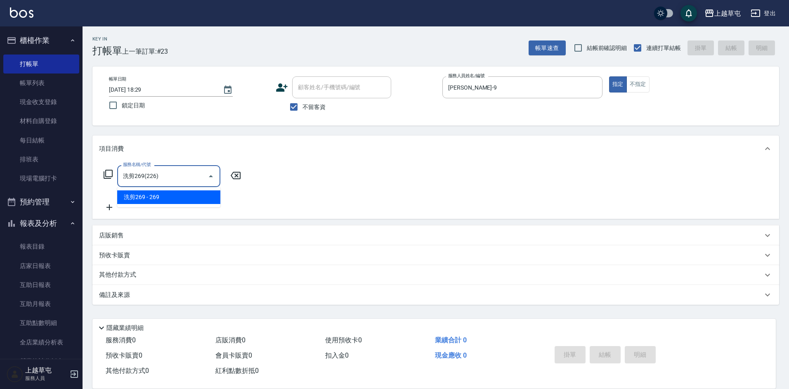
type input "洗剪269(226)"
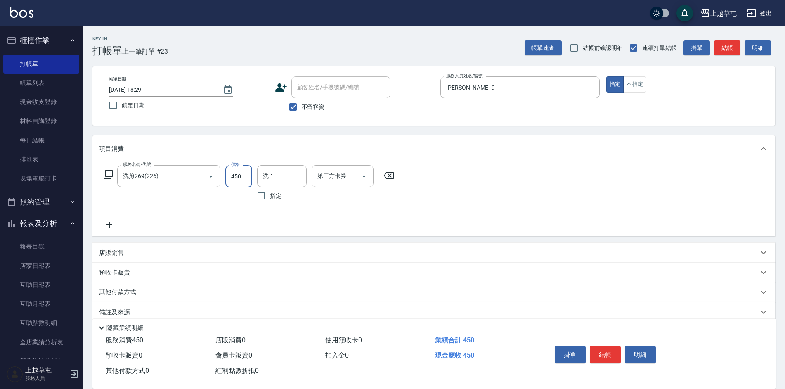
type input "450"
type input "[PERSON_NAME]-35"
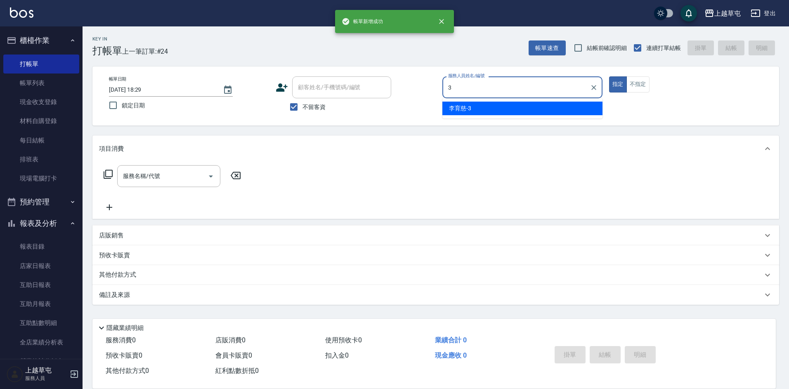
type input "[PERSON_NAME]-3"
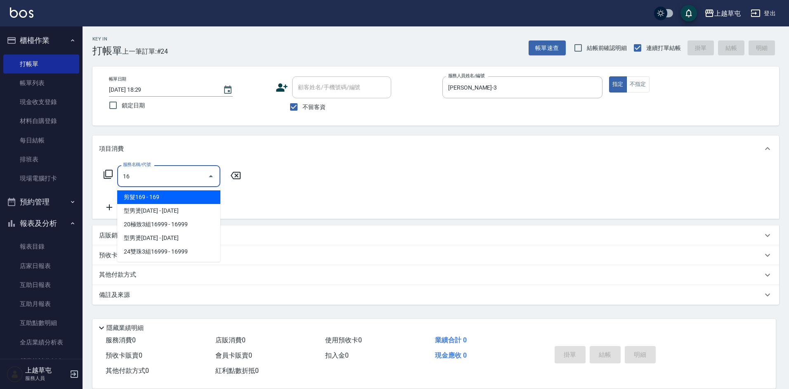
type input "1"
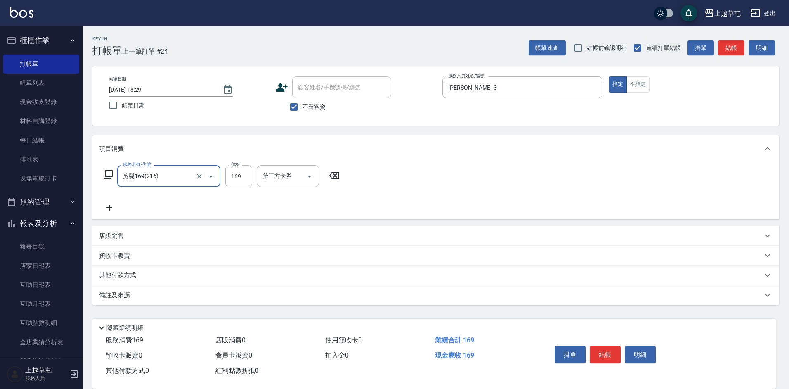
type input "剪髮169(216)"
type input "200"
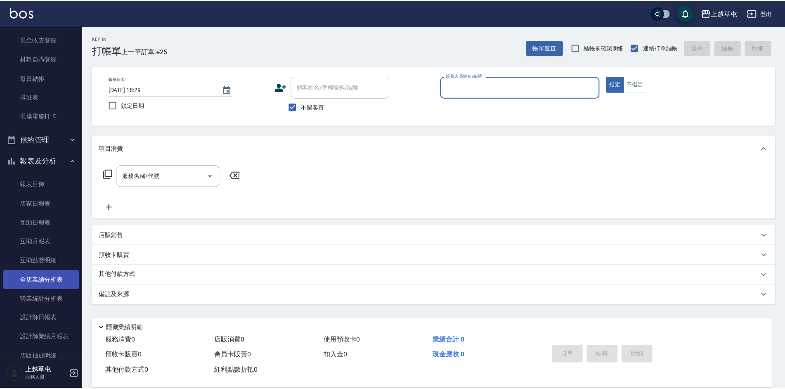
scroll to position [83, 0]
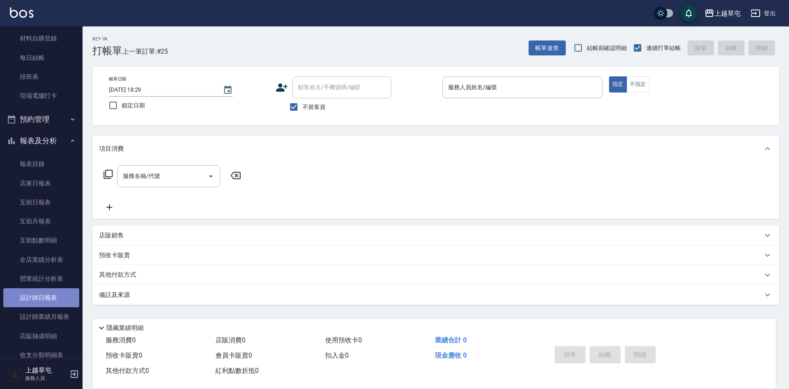
click at [48, 293] on link "設計師日報表" at bounding box center [41, 297] width 76 height 19
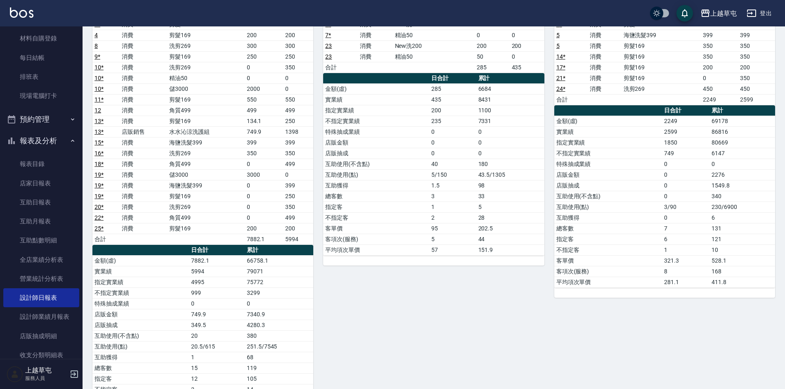
scroll to position [124, 0]
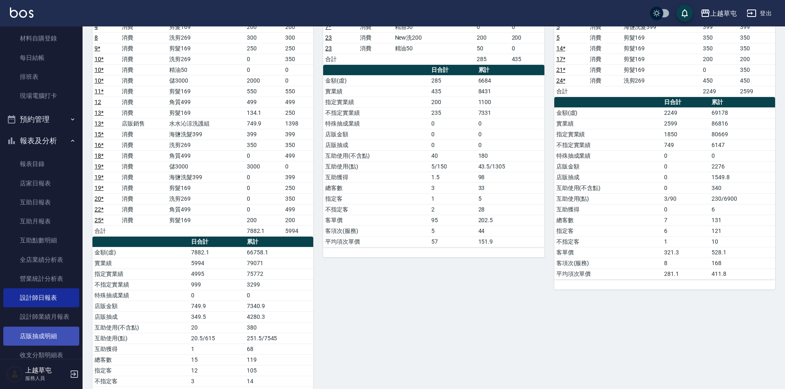
click at [55, 337] on link "店販抽成明細" at bounding box center [41, 335] width 76 height 19
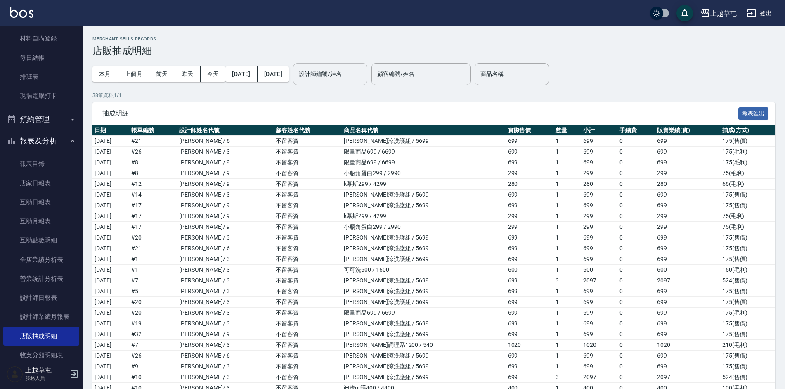
click at [352, 72] on input "設計師編號/姓名" at bounding box center [330, 74] width 67 height 14
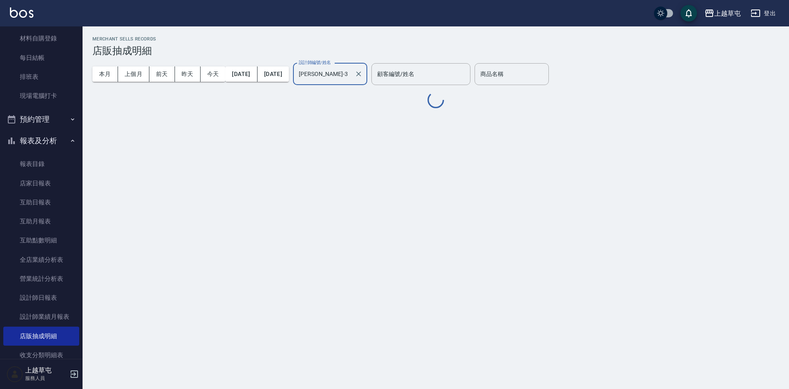
type input "[PERSON_NAME]-3"
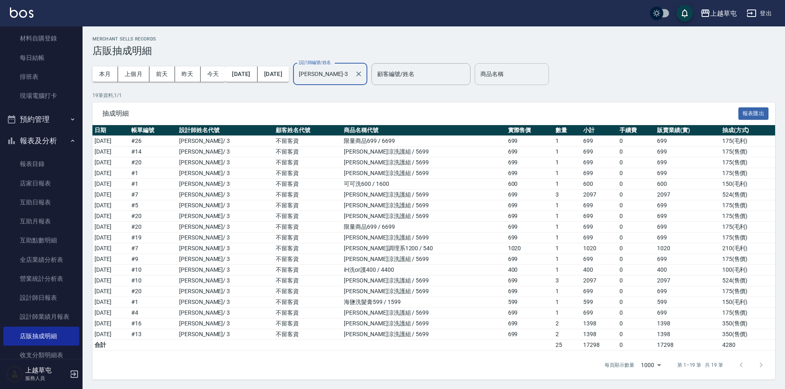
click at [539, 71] on input "商品名稱" at bounding box center [511, 74] width 67 height 14
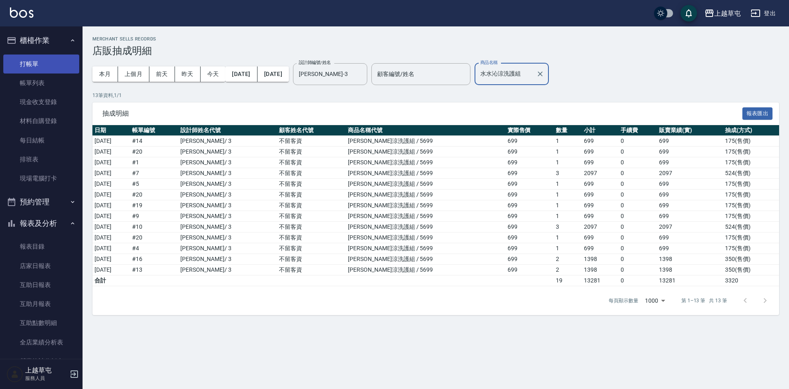
type input "水水沁涼洗護組"
click at [35, 63] on link "打帳單" at bounding box center [41, 63] width 76 height 19
